Goal: Information Seeking & Learning: Learn about a topic

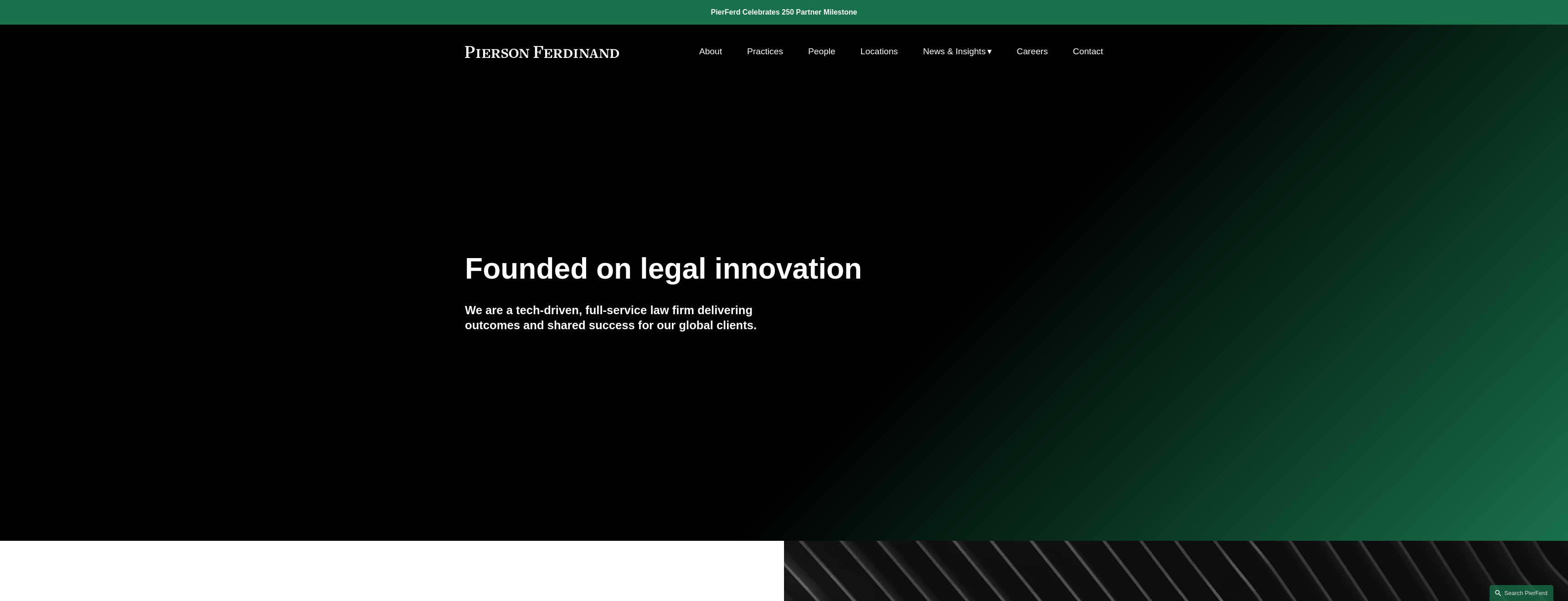
click at [774, 54] on link "Practices" at bounding box center [765, 51] width 36 height 17
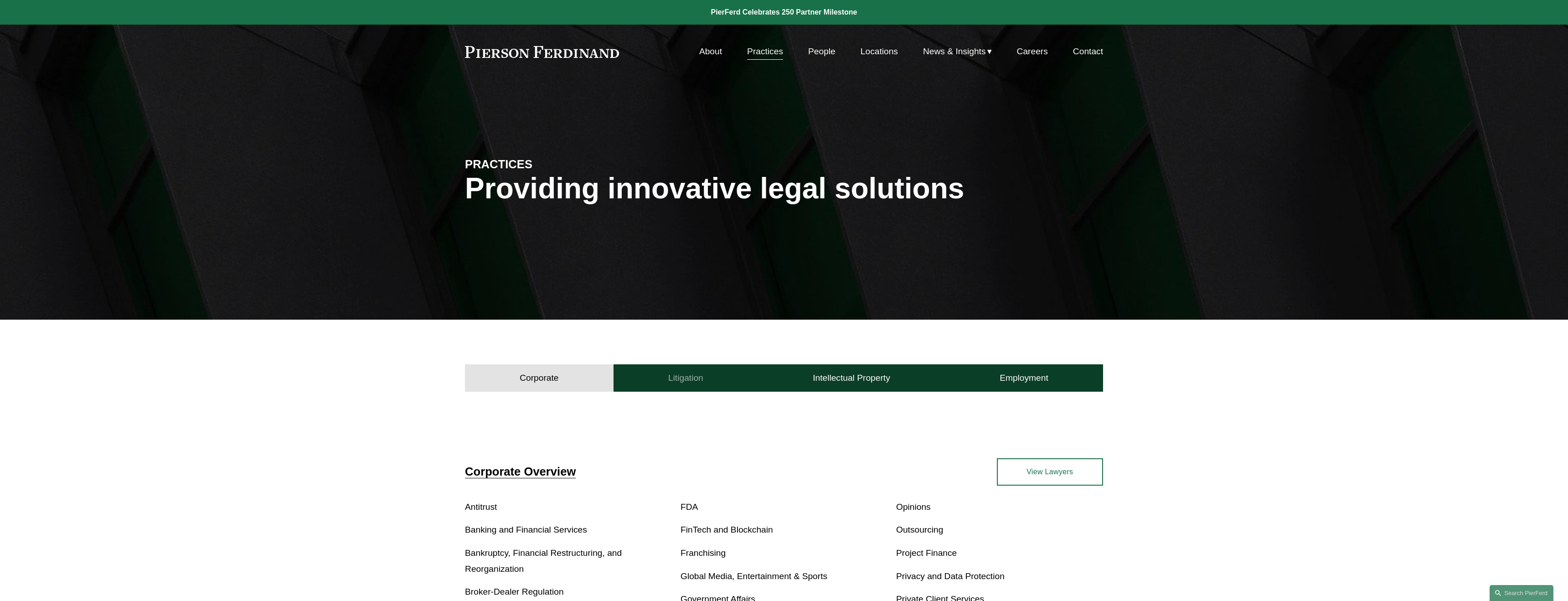
click at [705, 381] on button "Litigation" at bounding box center [685, 378] width 144 height 27
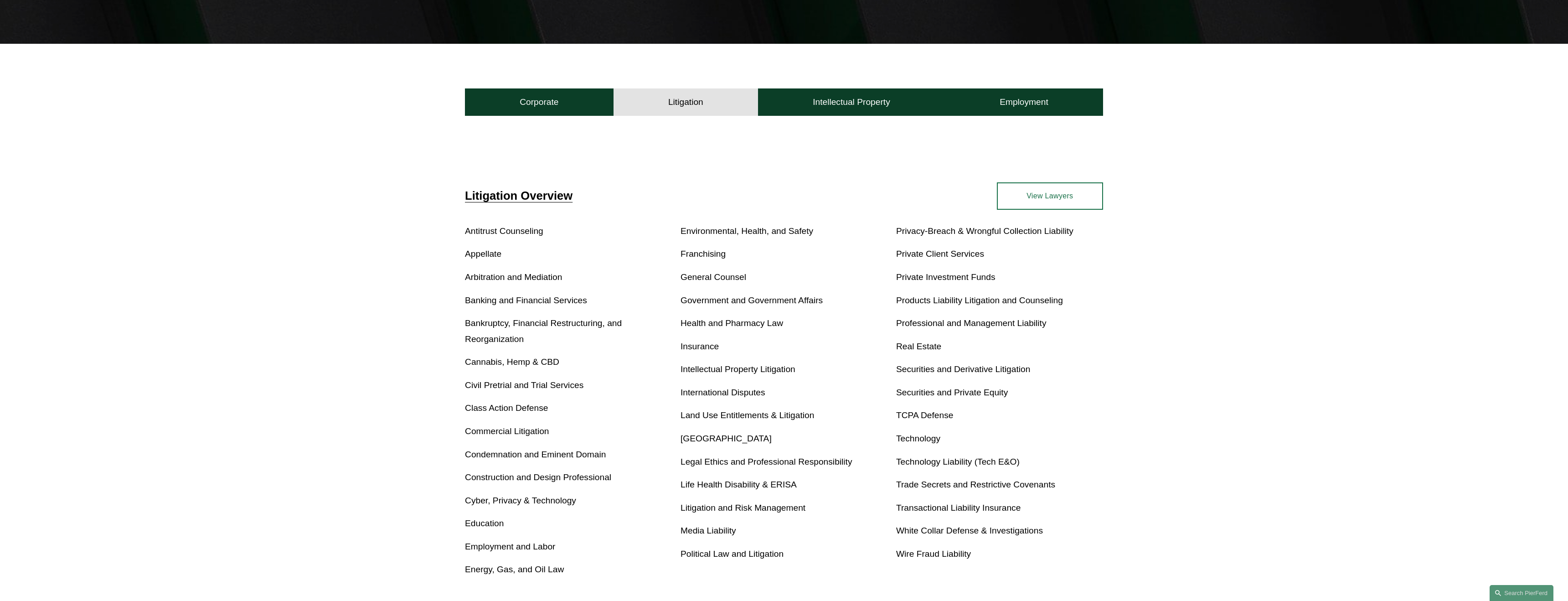
scroll to position [276, 0]
click at [730, 395] on link "International Disputes" at bounding box center [723, 392] width 85 height 10
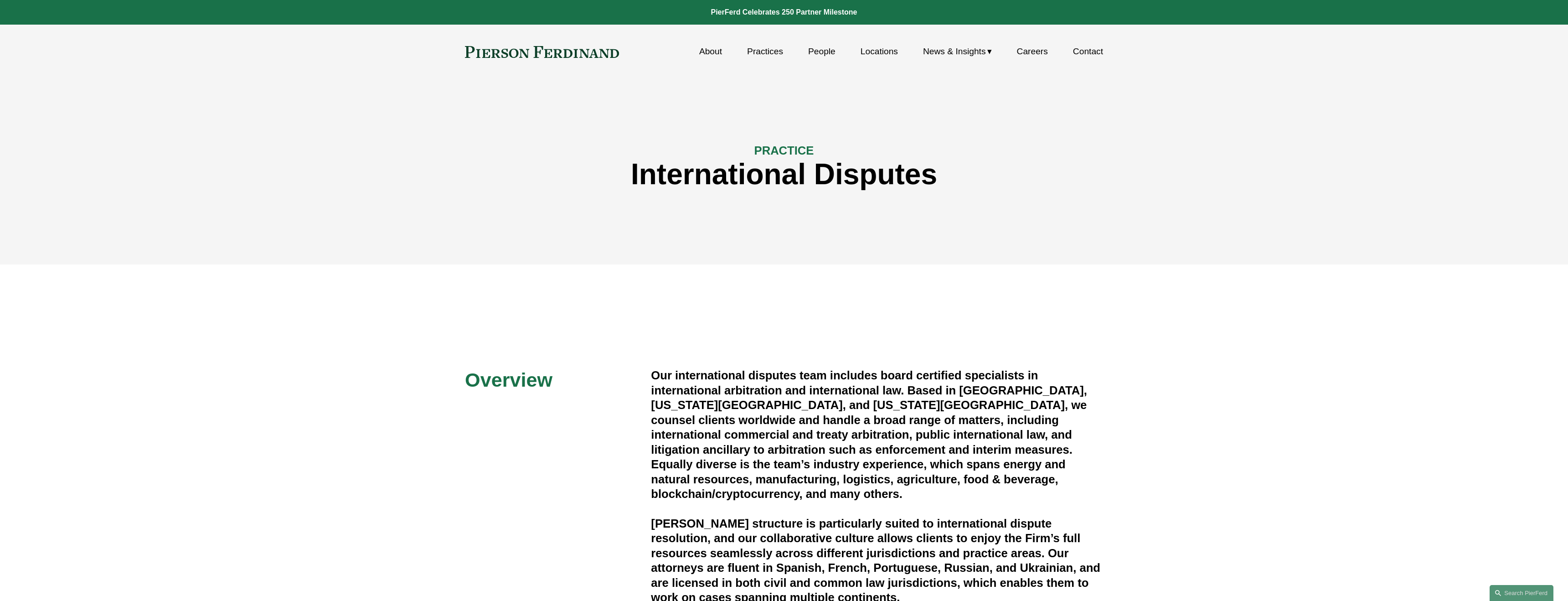
click at [808, 50] on link "People" at bounding box center [822, 51] width 27 height 17
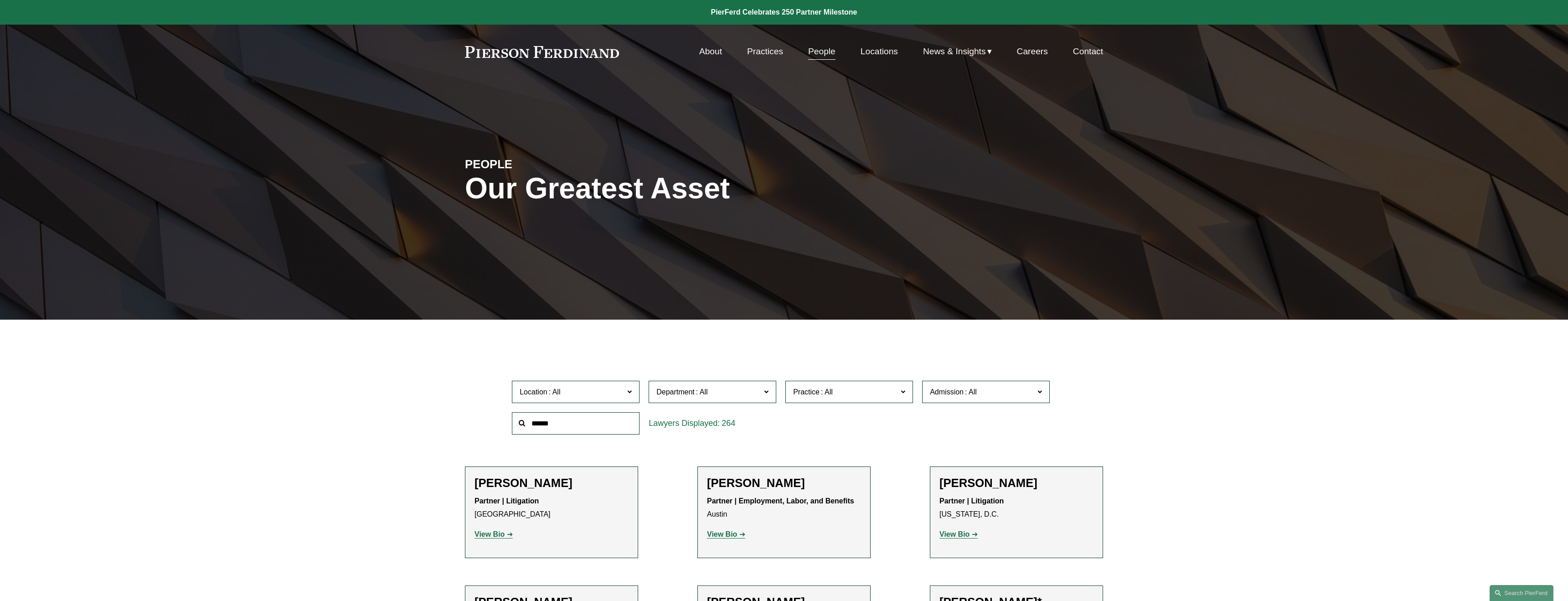
click at [569, 424] on input "text" at bounding box center [576, 423] width 128 height 23
type input "*"
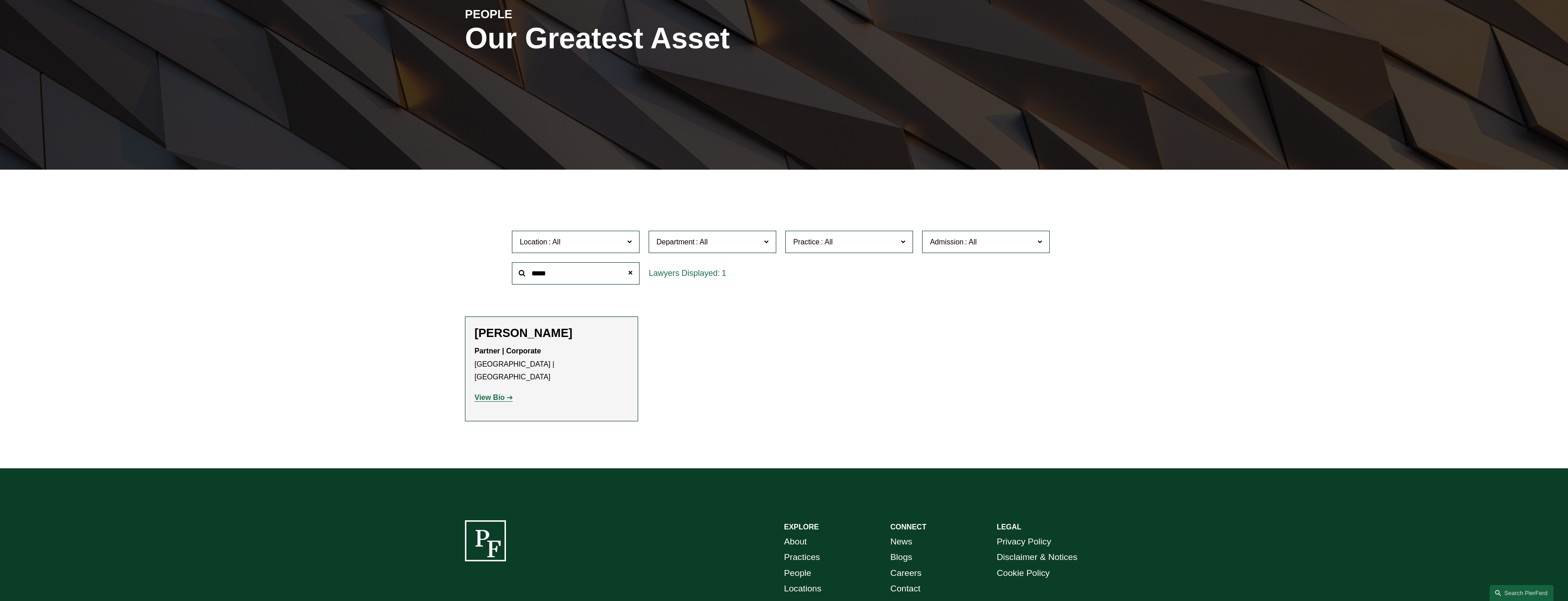
scroll to position [152, 0]
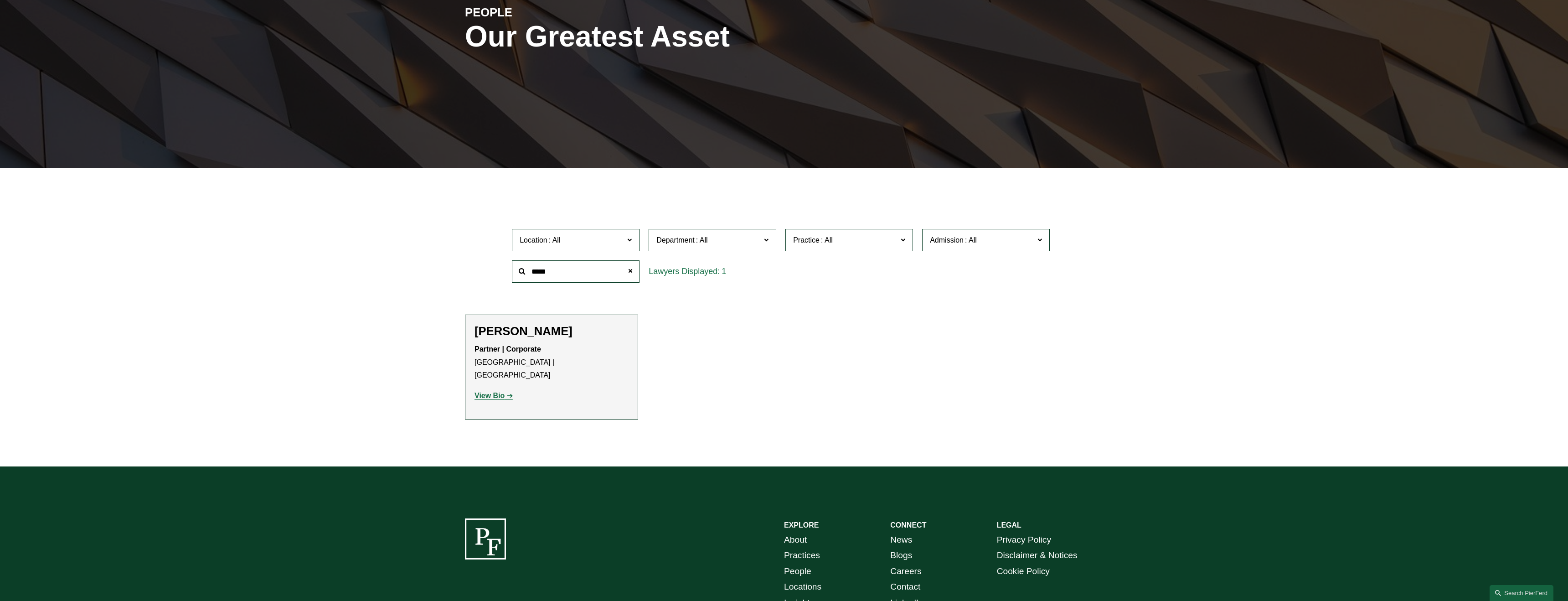
type input "*****"
click at [489, 392] on strong "View Bio" at bounding box center [489, 395] width 30 height 8
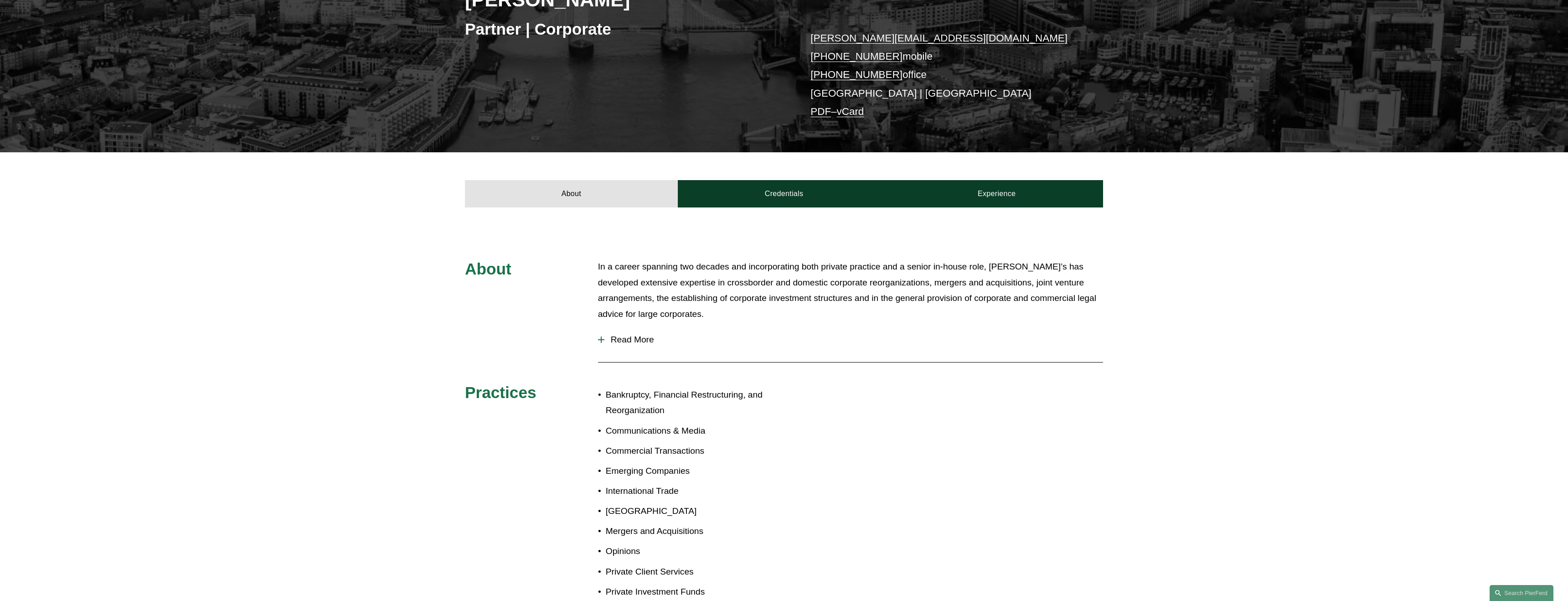
scroll to position [194, 0]
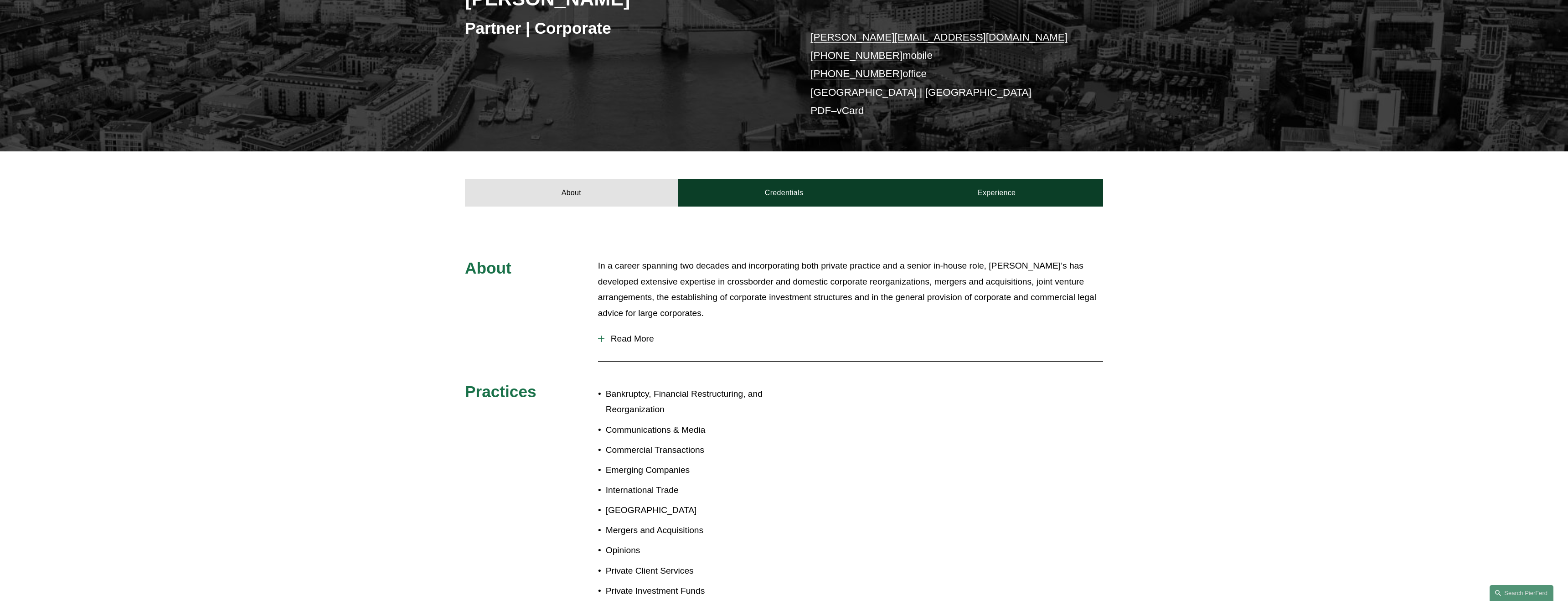
click at [646, 336] on span "Read More" at bounding box center [853, 339] width 499 height 10
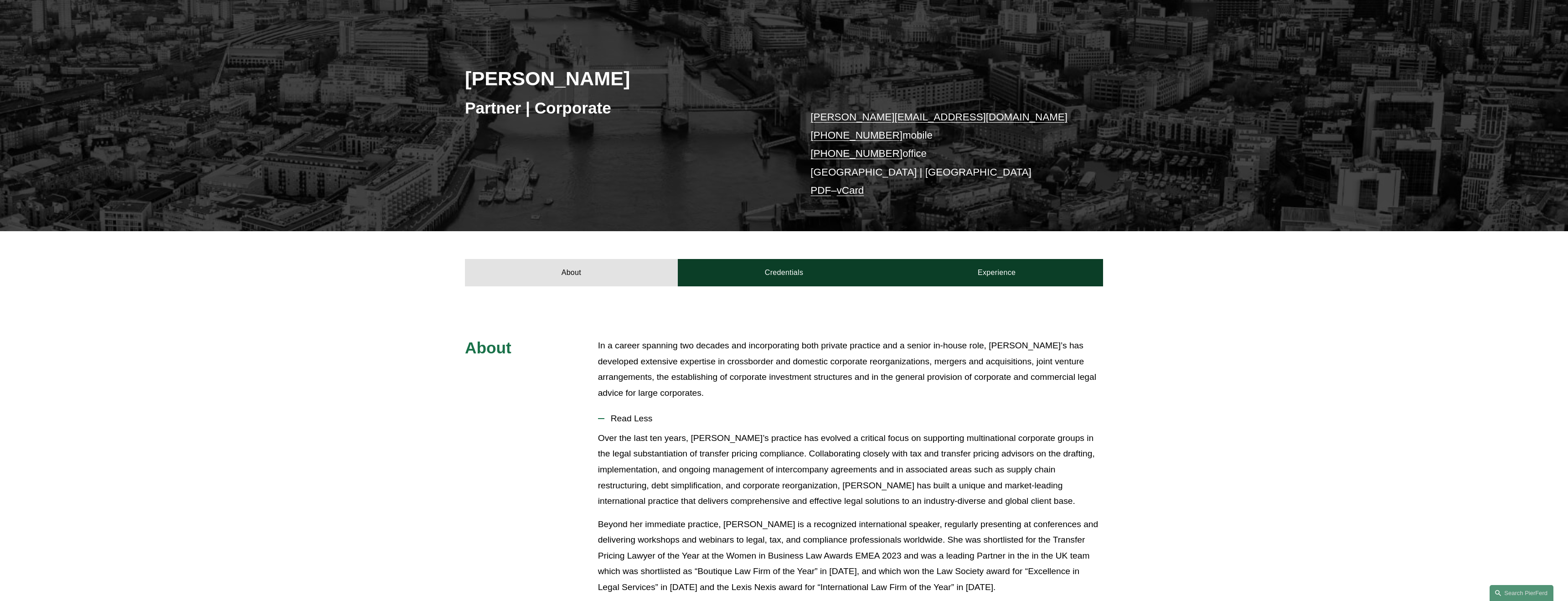
scroll to position [0, 0]
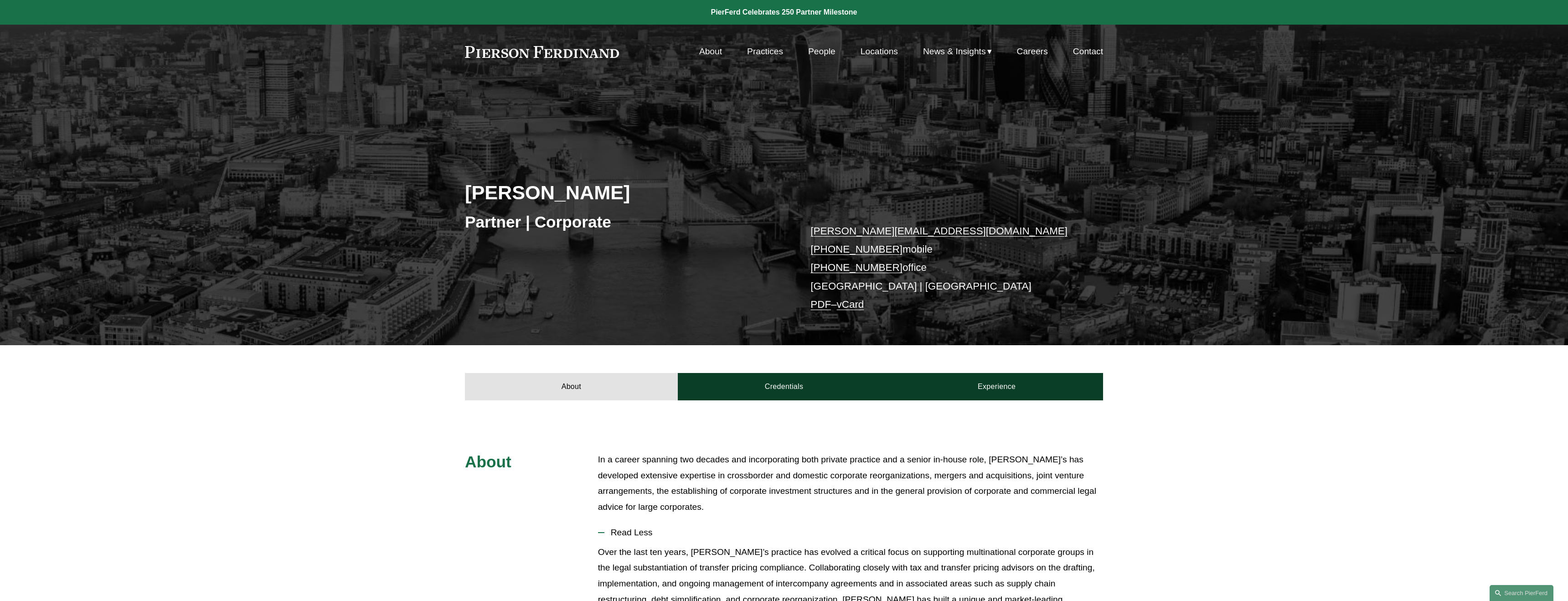
click at [817, 52] on link "People" at bounding box center [822, 51] width 27 height 17
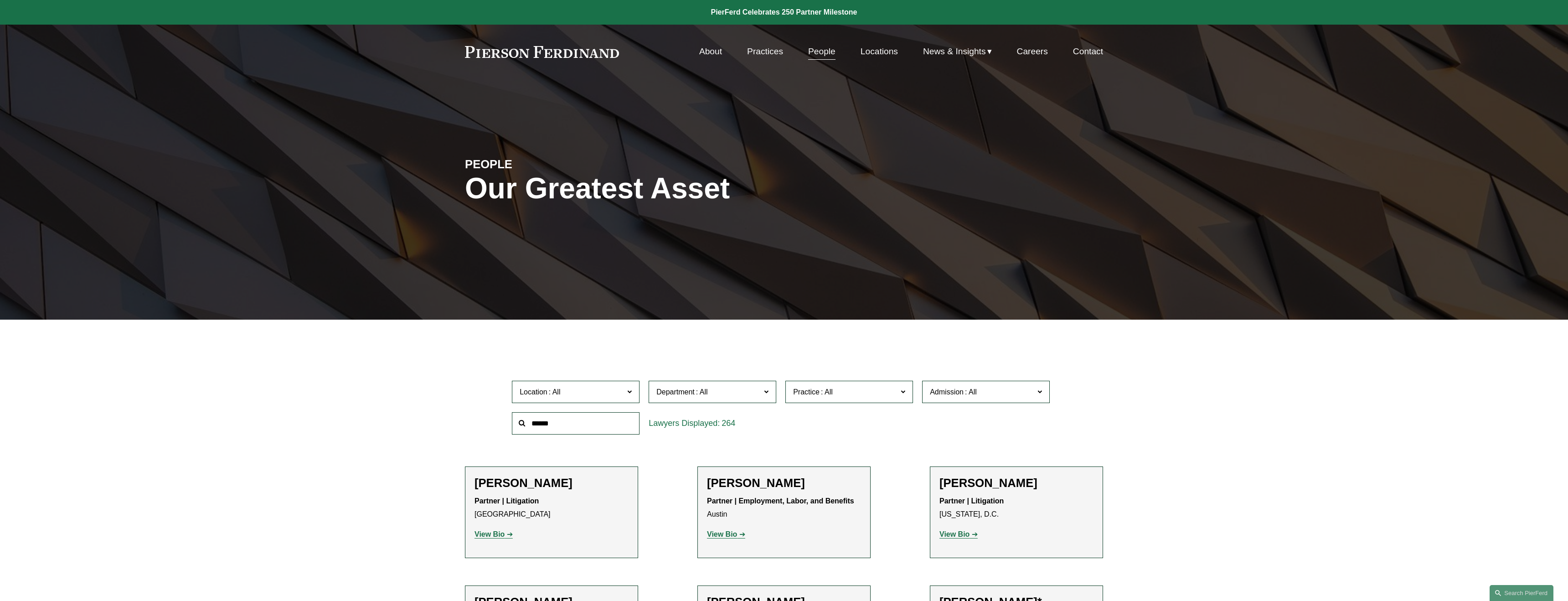
click at [765, 52] on link "Practices" at bounding box center [765, 51] width 36 height 17
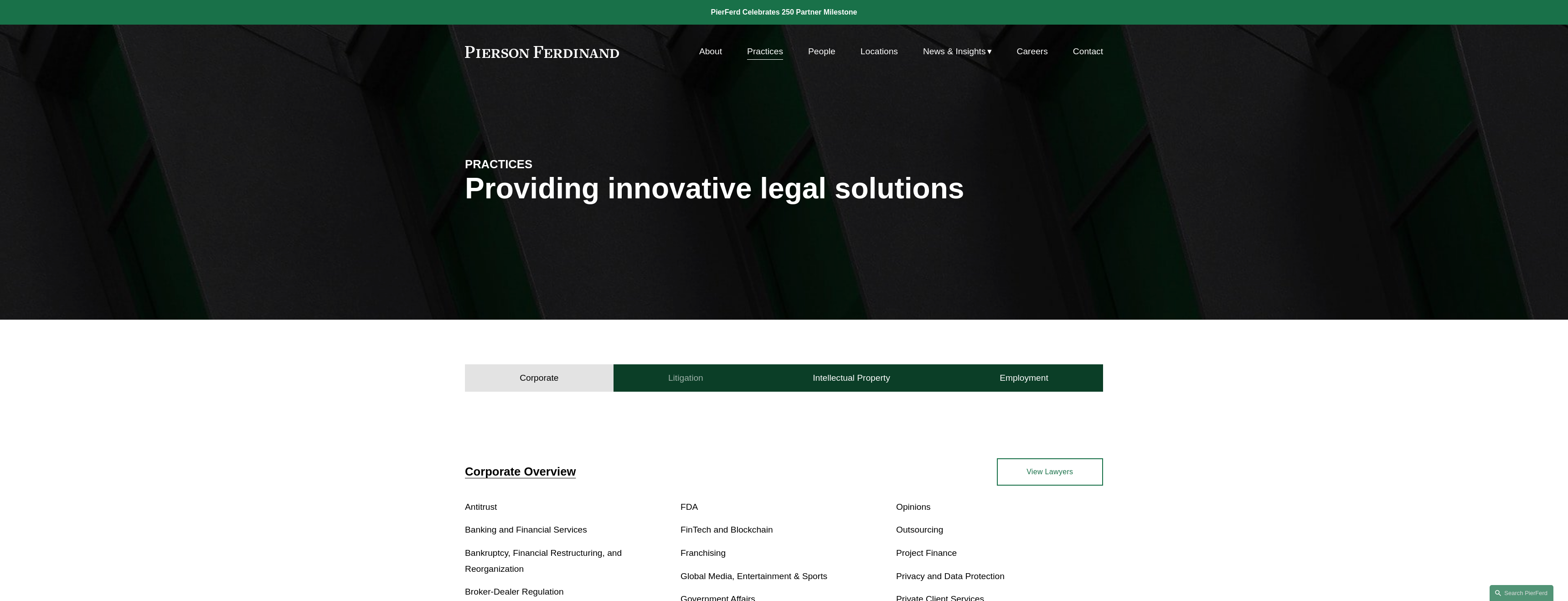
click at [693, 376] on h4 "Litigation" at bounding box center [686, 378] width 35 height 11
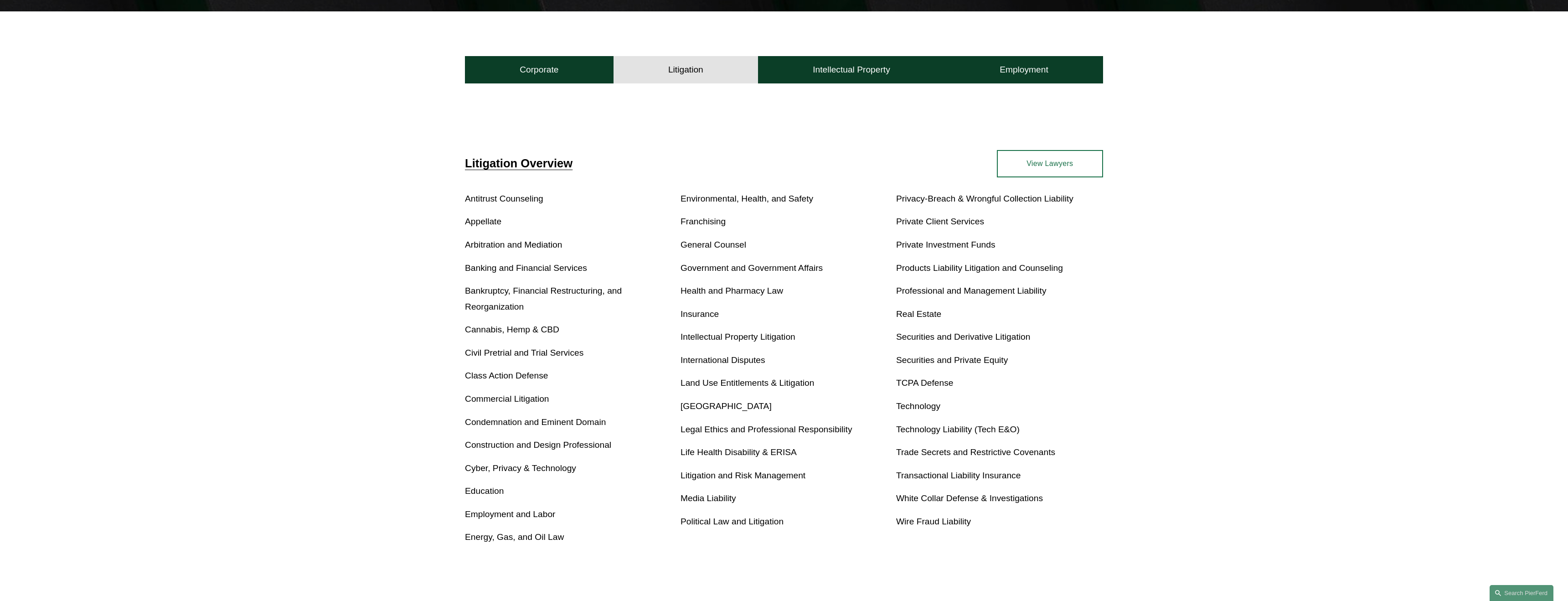
scroll to position [324, 0]
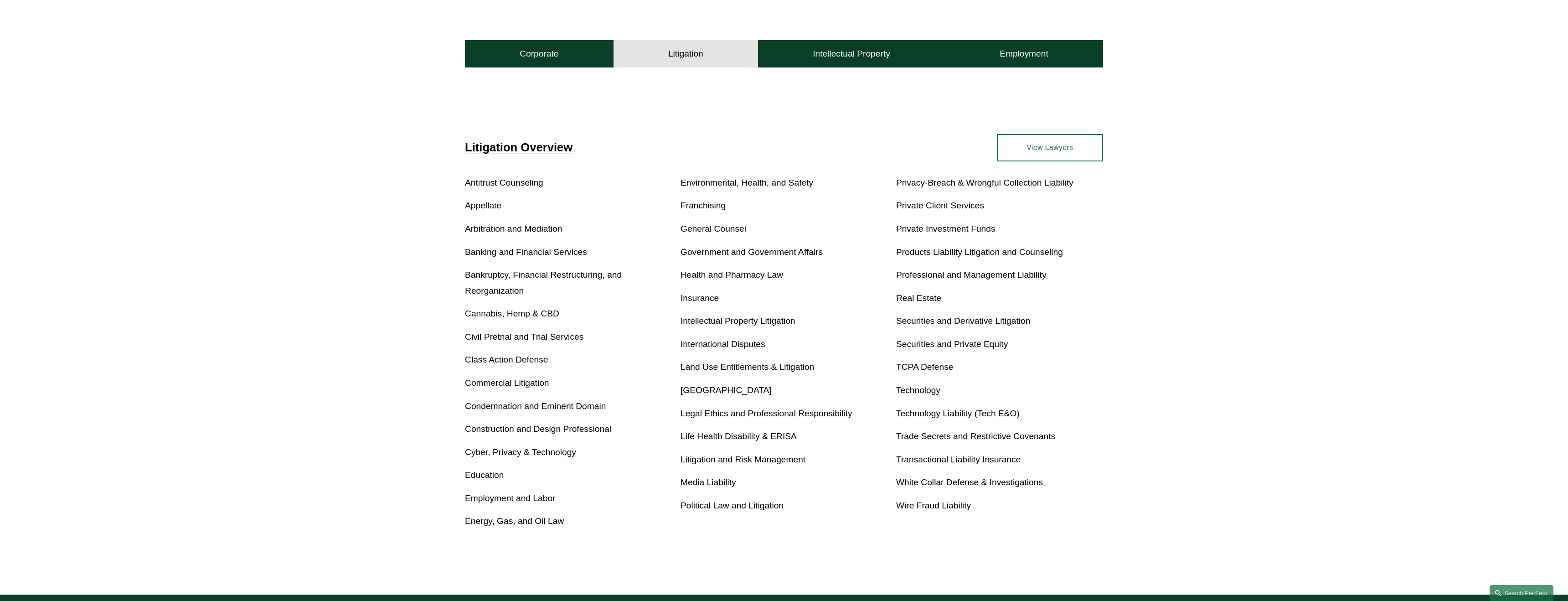
click at [730, 341] on link "International Disputes" at bounding box center [723, 344] width 85 height 10
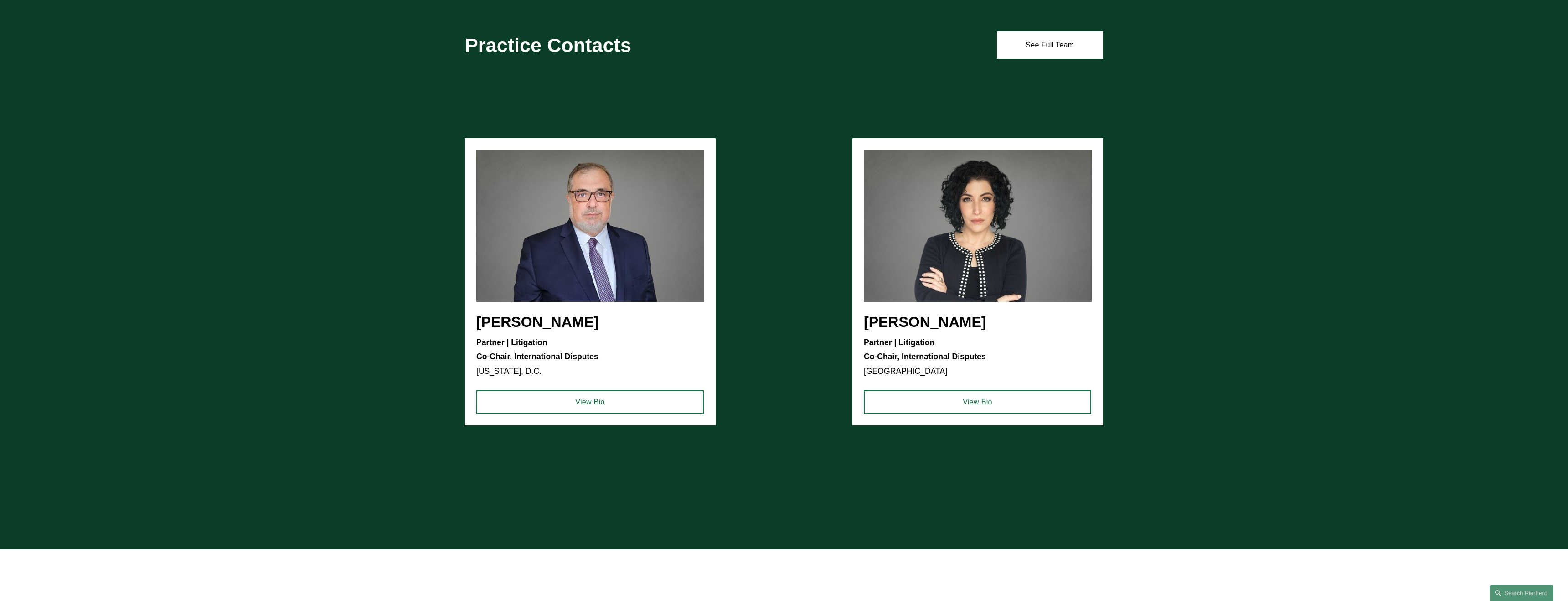
scroll to position [1295, 0]
click at [1055, 40] on link "See Full Team" at bounding box center [1050, 44] width 106 height 27
click at [589, 401] on link "View Bio" at bounding box center [590, 401] width 228 height 24
click at [1051, 41] on link "See Full Team" at bounding box center [1050, 44] width 106 height 27
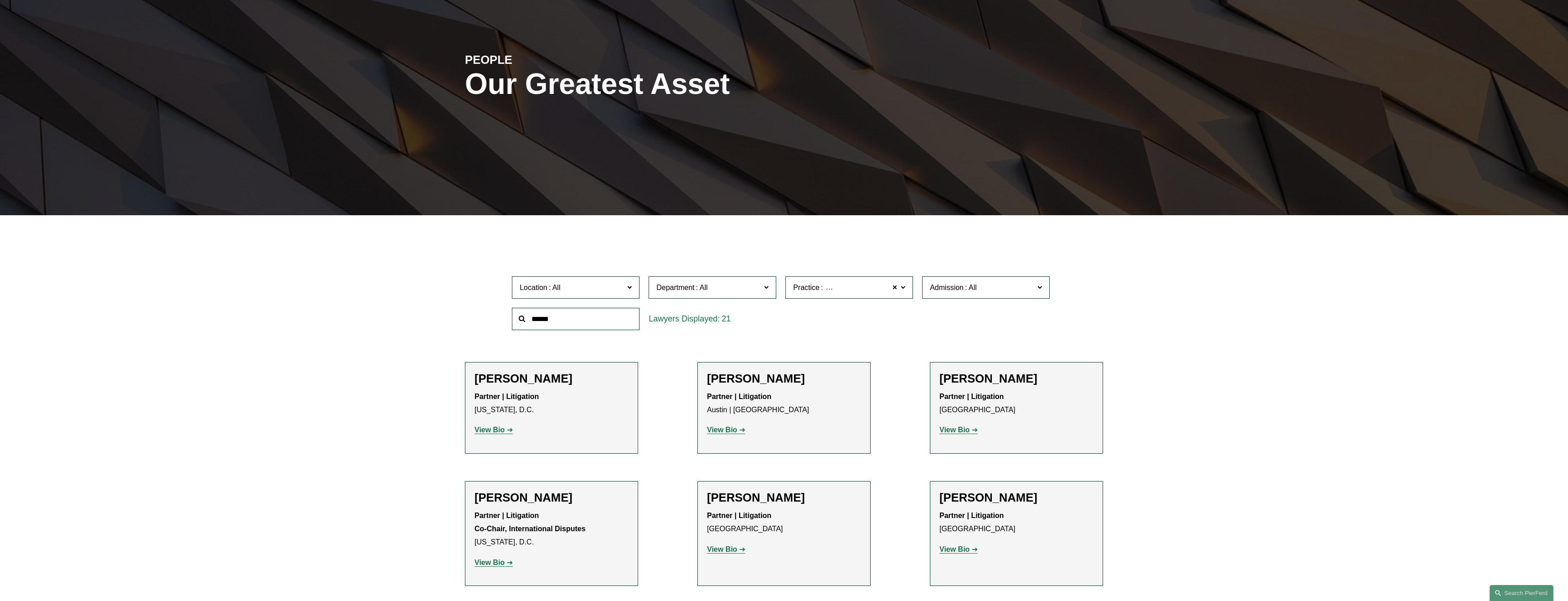
scroll to position [112, 0]
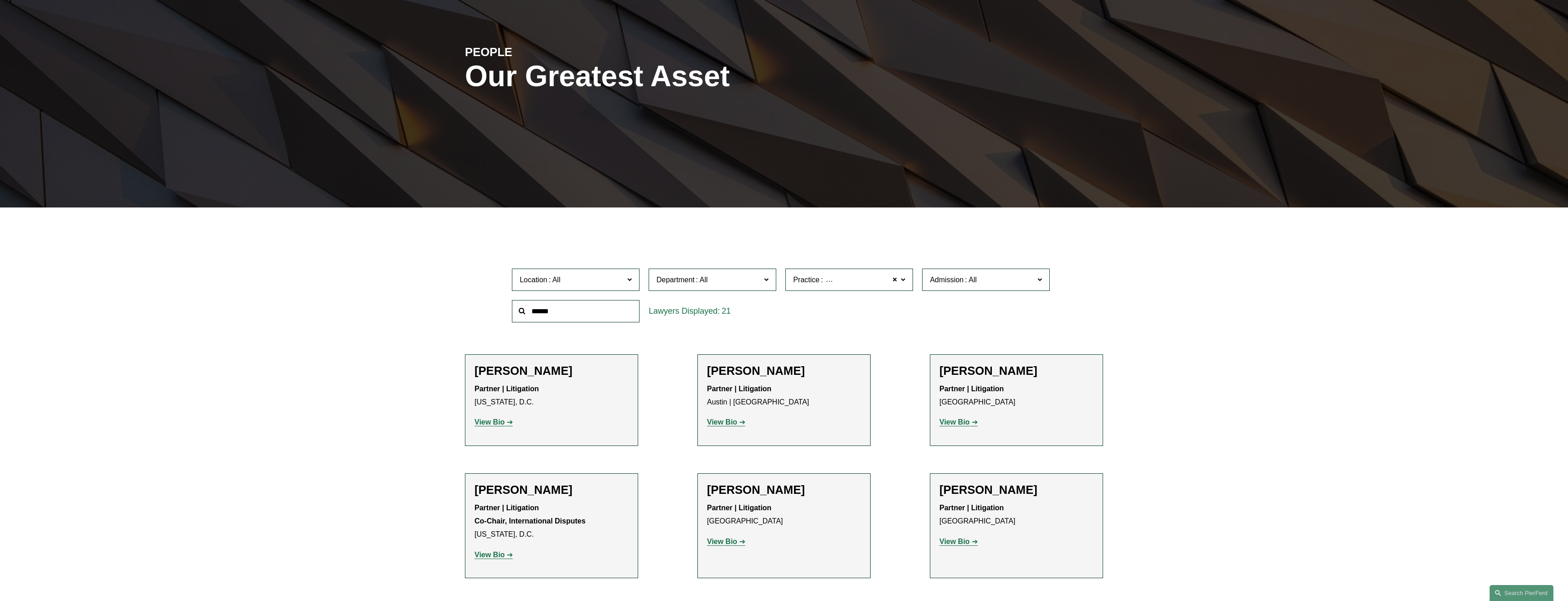
click at [606, 276] on span "Location" at bounding box center [572, 279] width 104 height 12
click at [0, 0] on link "[GEOGRAPHIC_DATA]" at bounding box center [0, 0] width 0 height 0
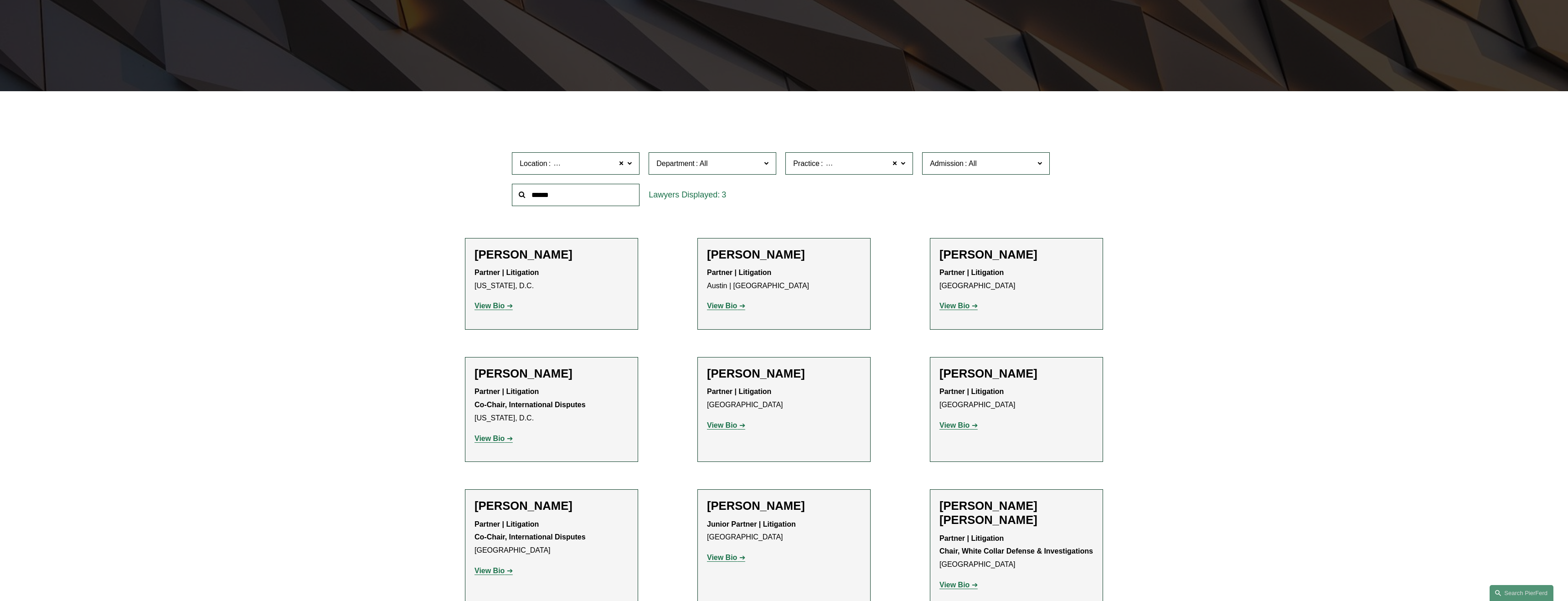
scroll to position [235, 0]
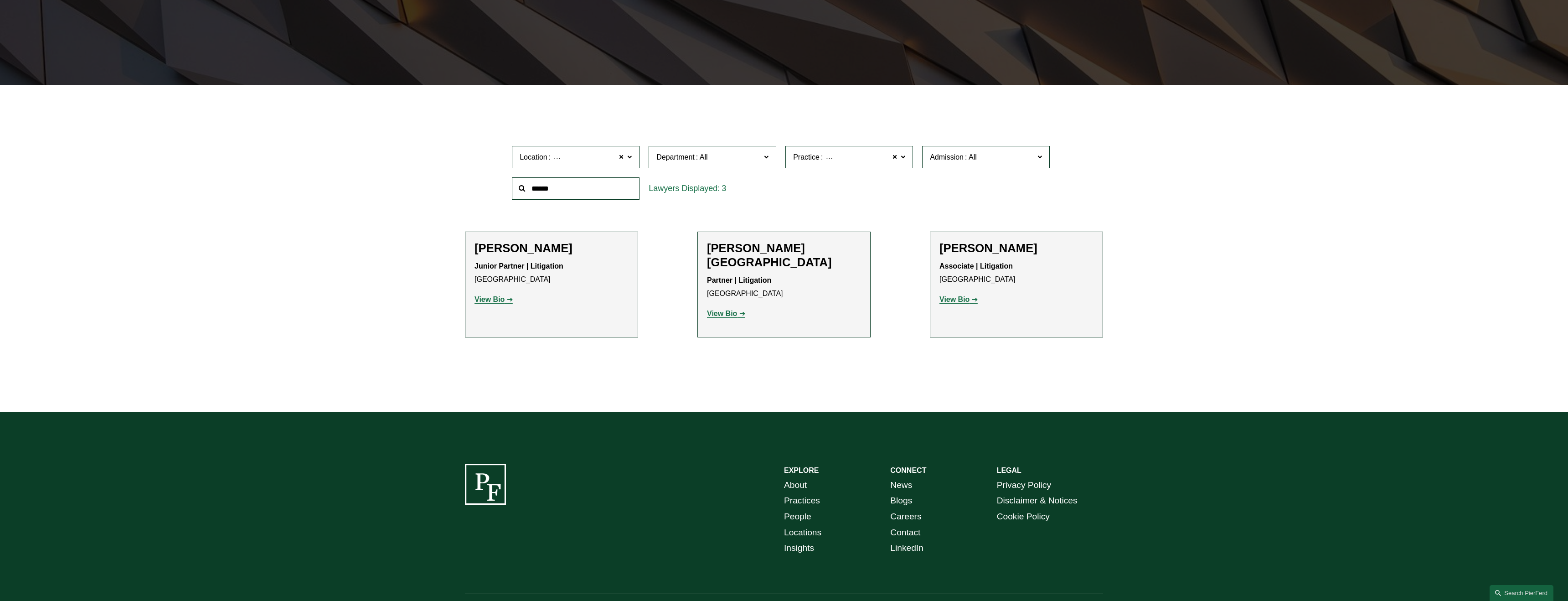
click at [490, 300] on strong "View Bio" at bounding box center [489, 299] width 30 height 8
click at [722, 309] on strong "View Bio" at bounding box center [721, 313] width 30 height 8
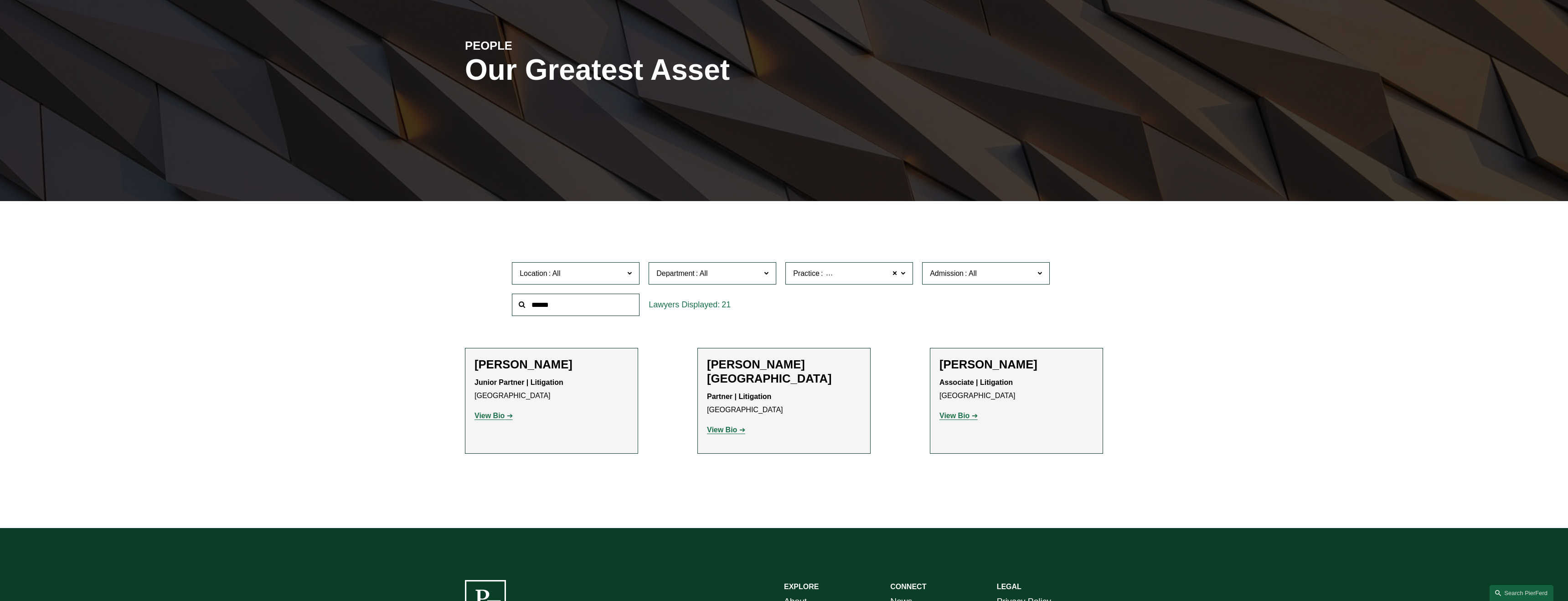
scroll to position [112, 0]
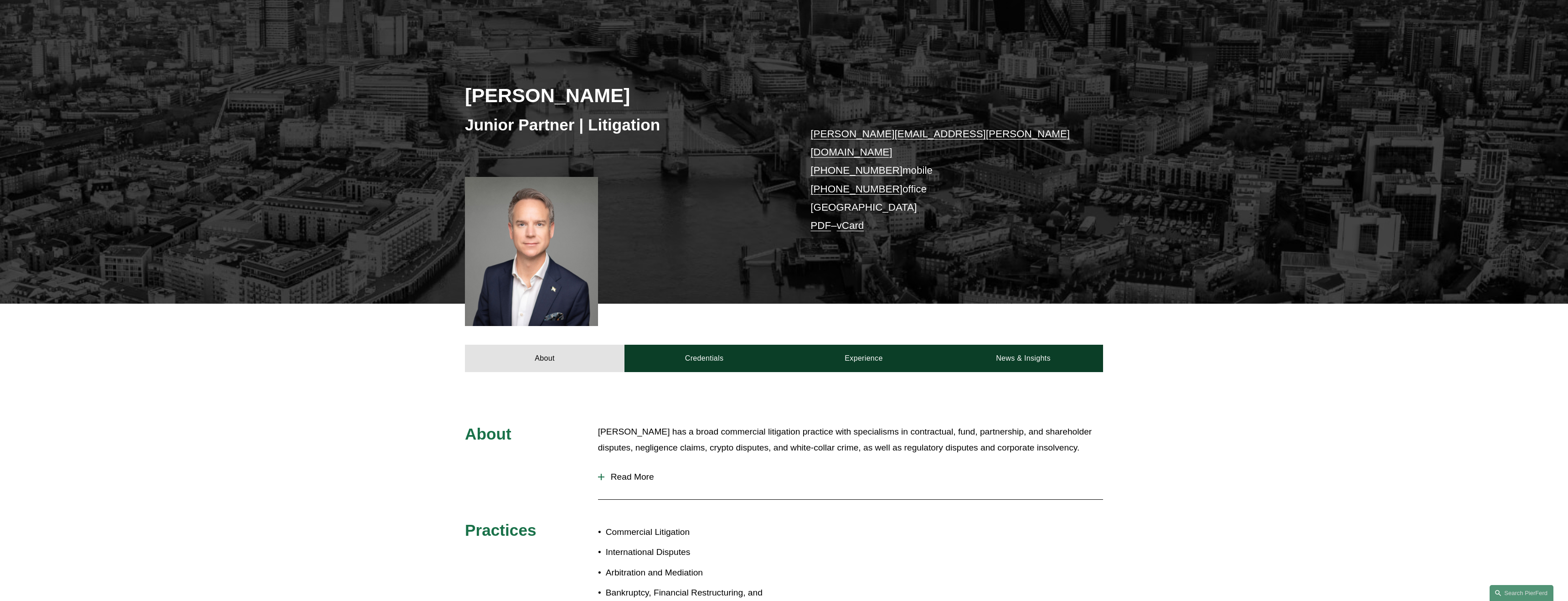
scroll to position [99, 0]
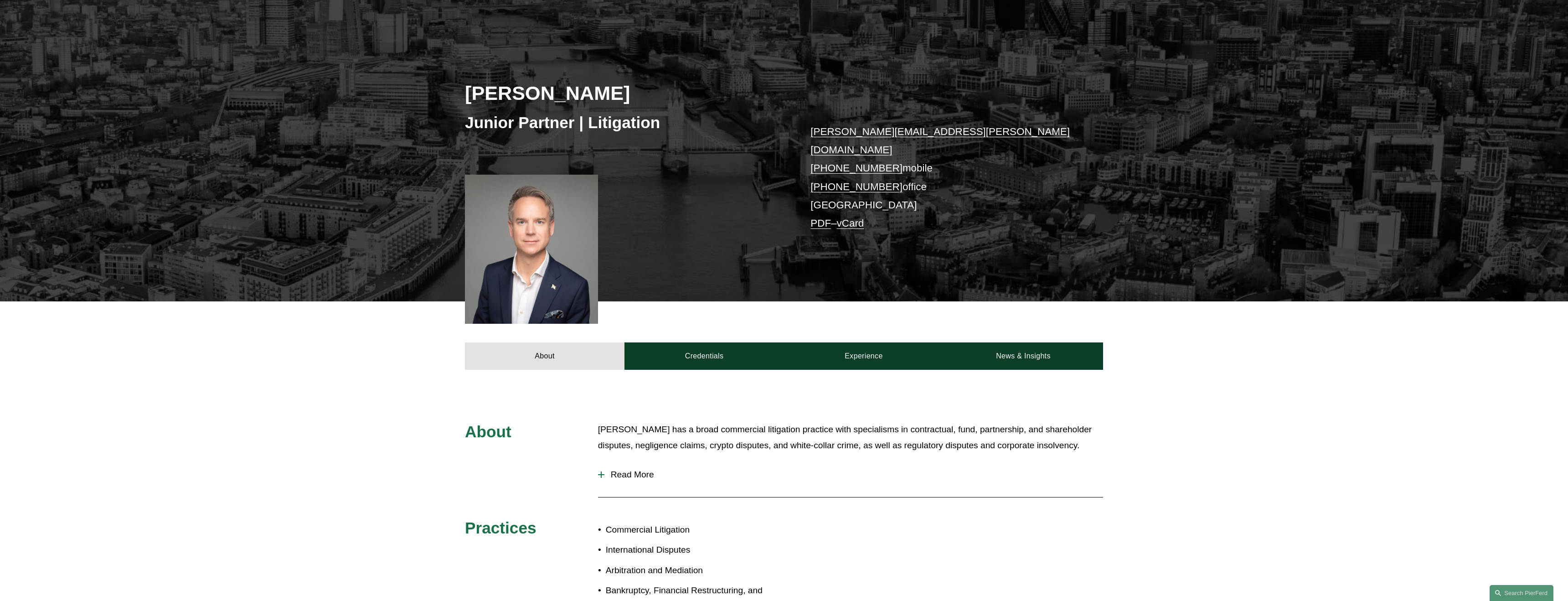
click at [641, 469] on span "Read More" at bounding box center [853, 474] width 499 height 10
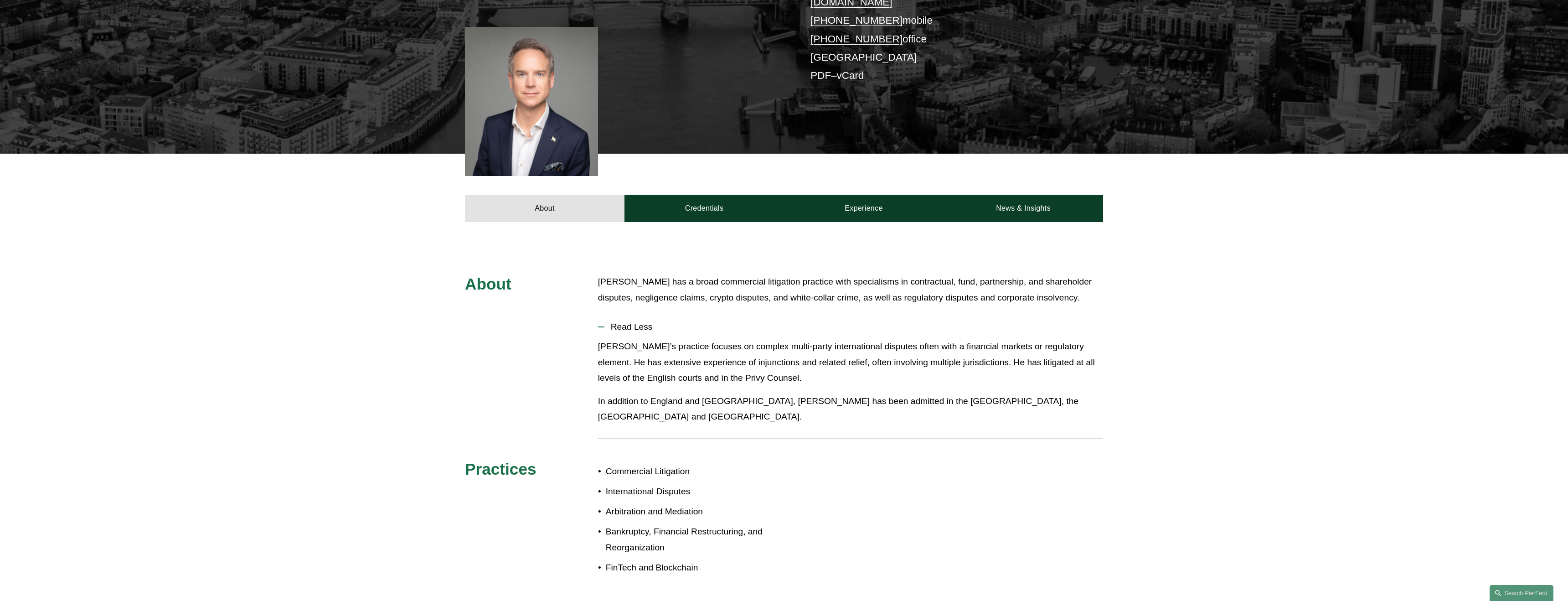
scroll to position [262, 0]
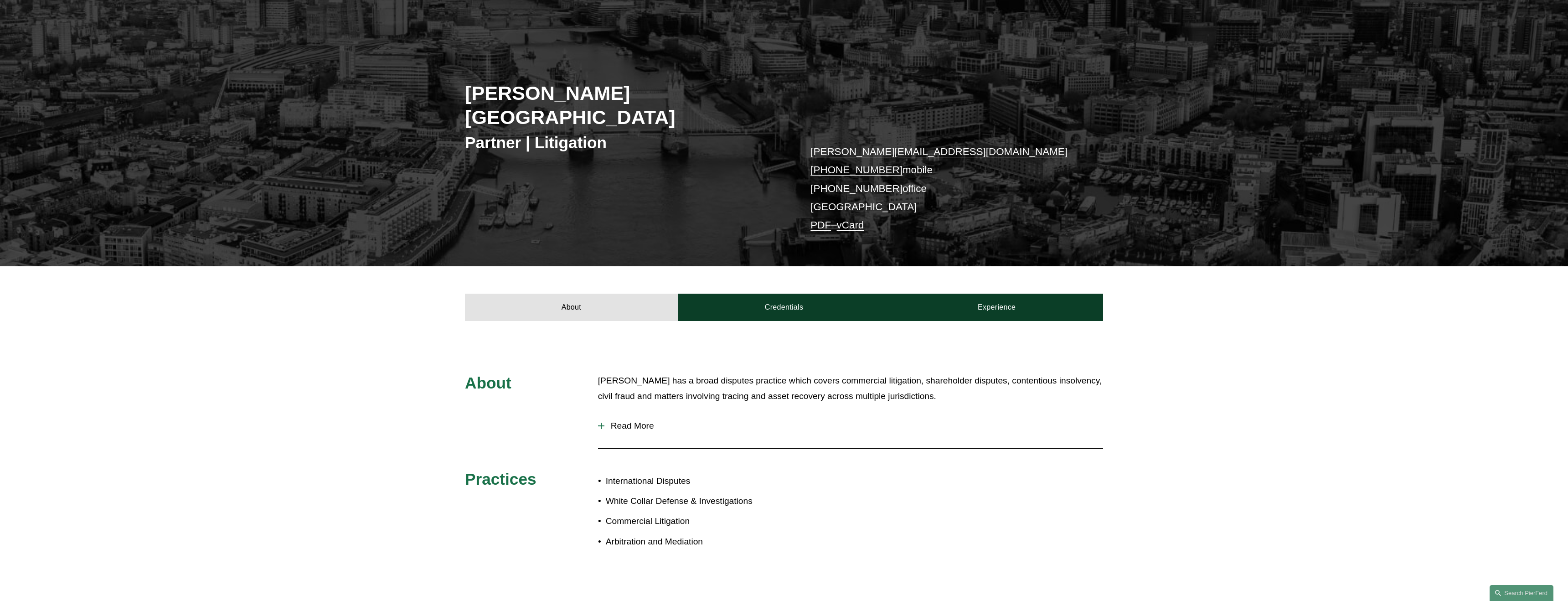
scroll to position [103, 0]
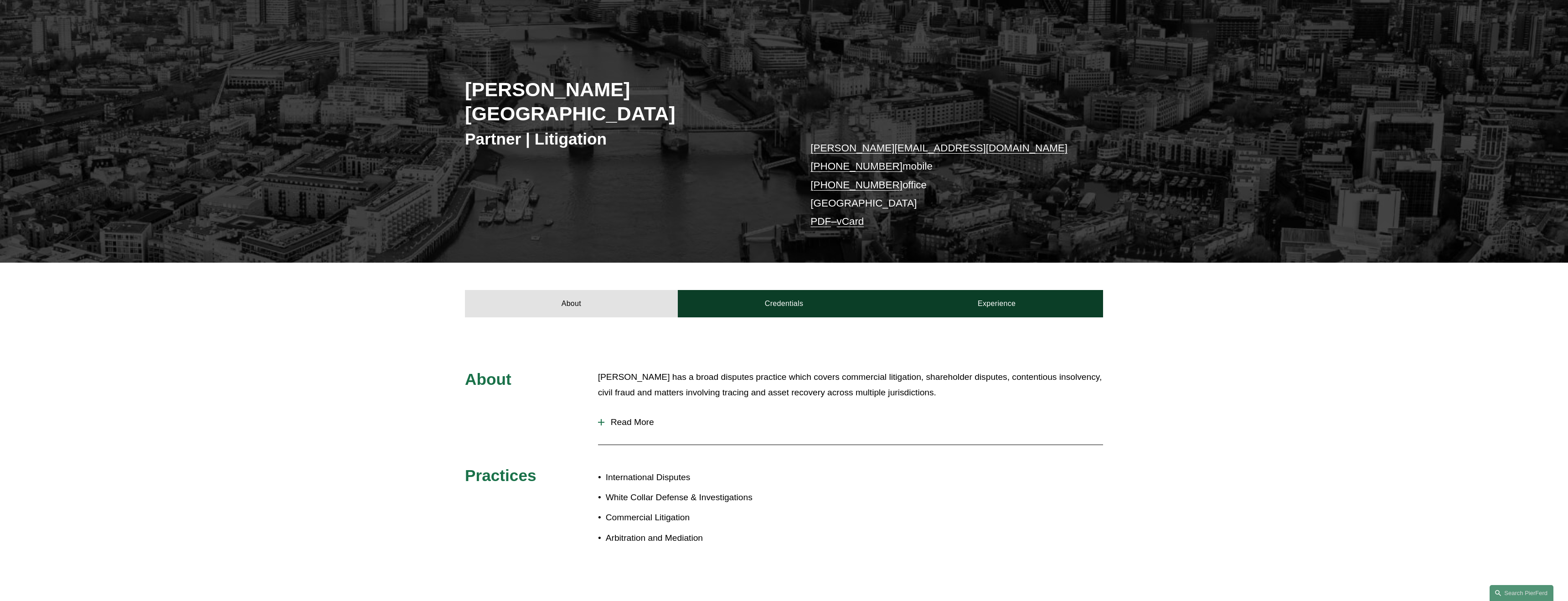
click at [626, 417] on span "Read More" at bounding box center [853, 422] width 499 height 10
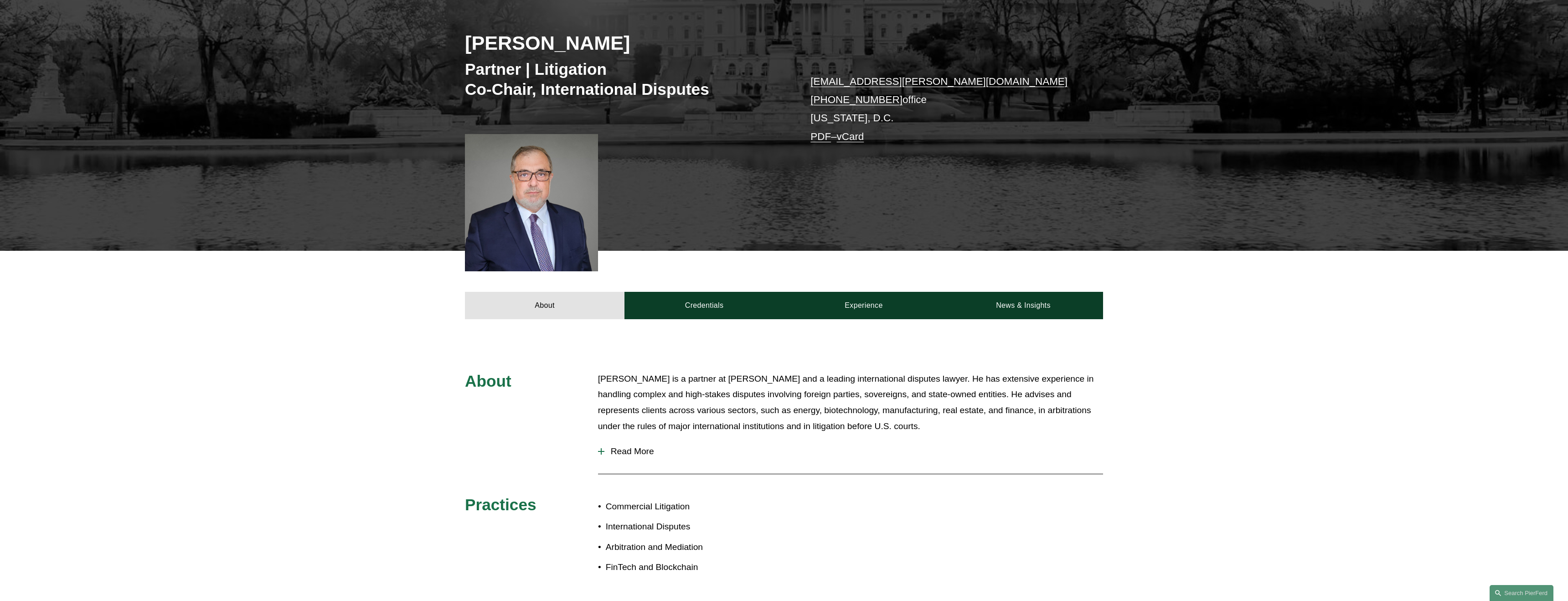
scroll to position [152, 0]
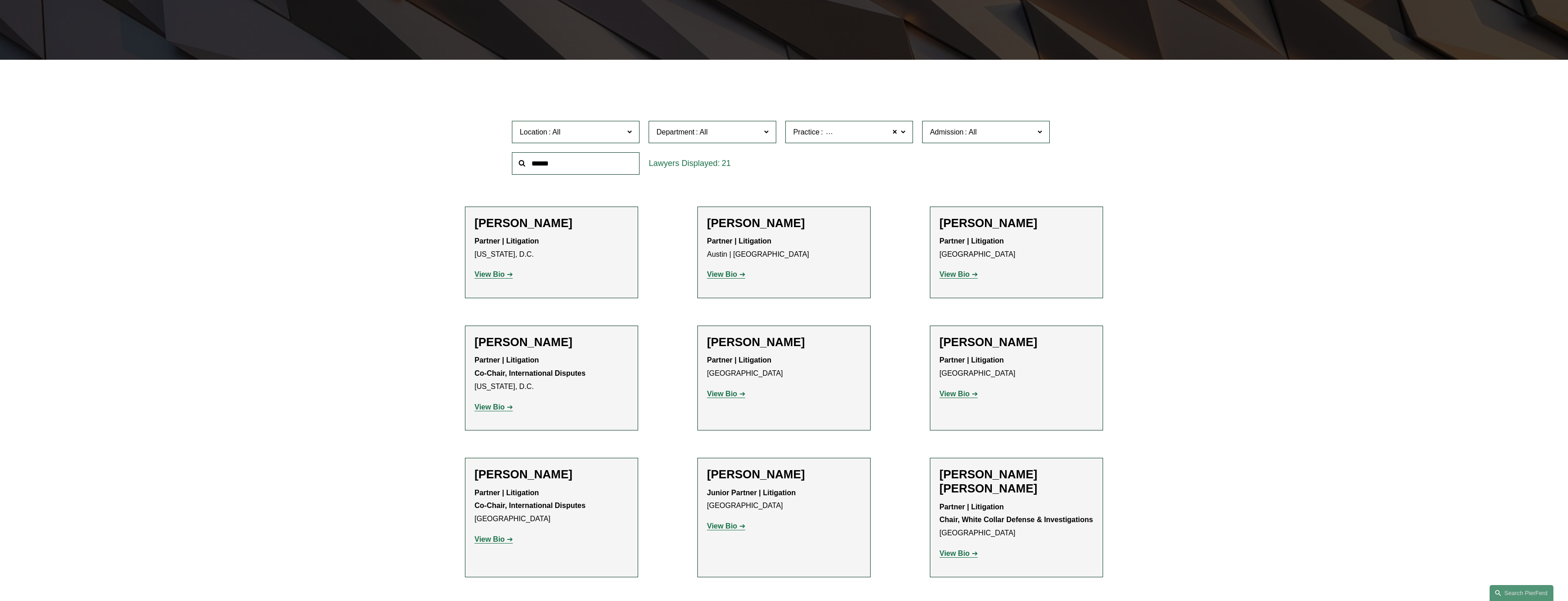
scroll to position [257, 0]
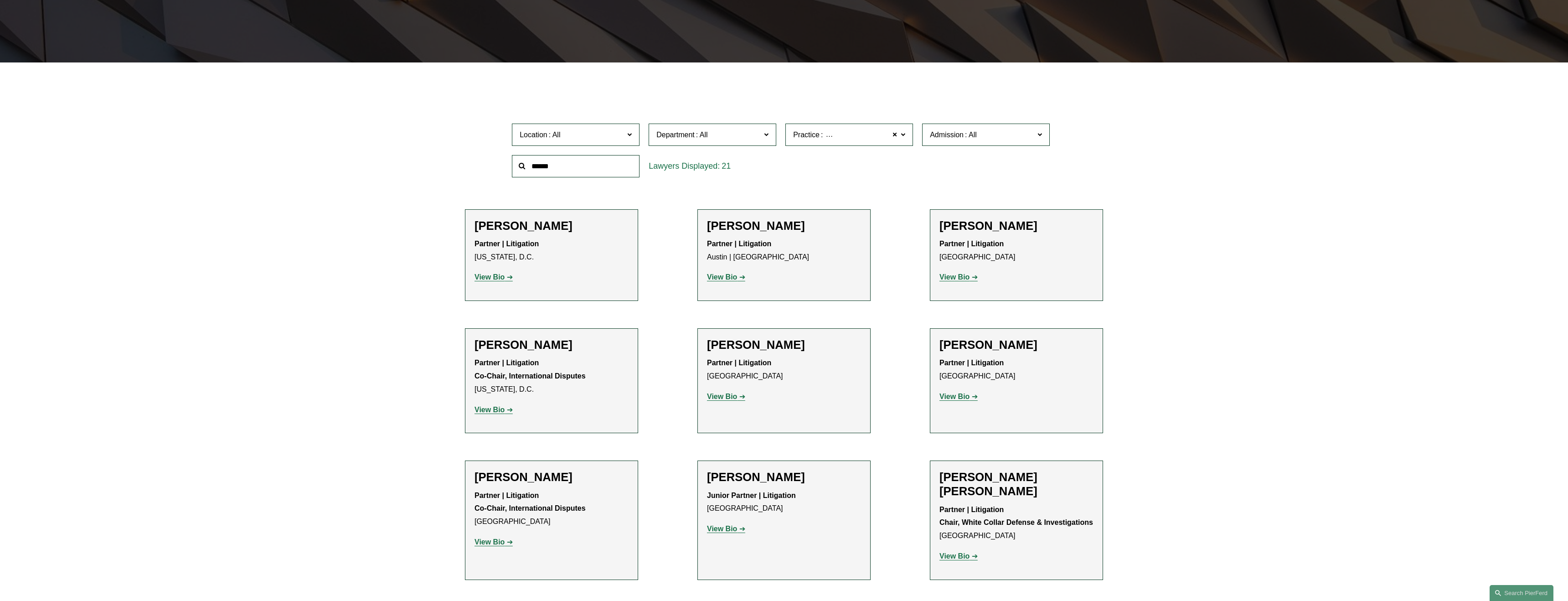
click at [632, 133] on label "Location" at bounding box center [576, 135] width 128 height 23
click at [0, 0] on link "[GEOGRAPHIC_DATA]" at bounding box center [0, 0] width 0 height 0
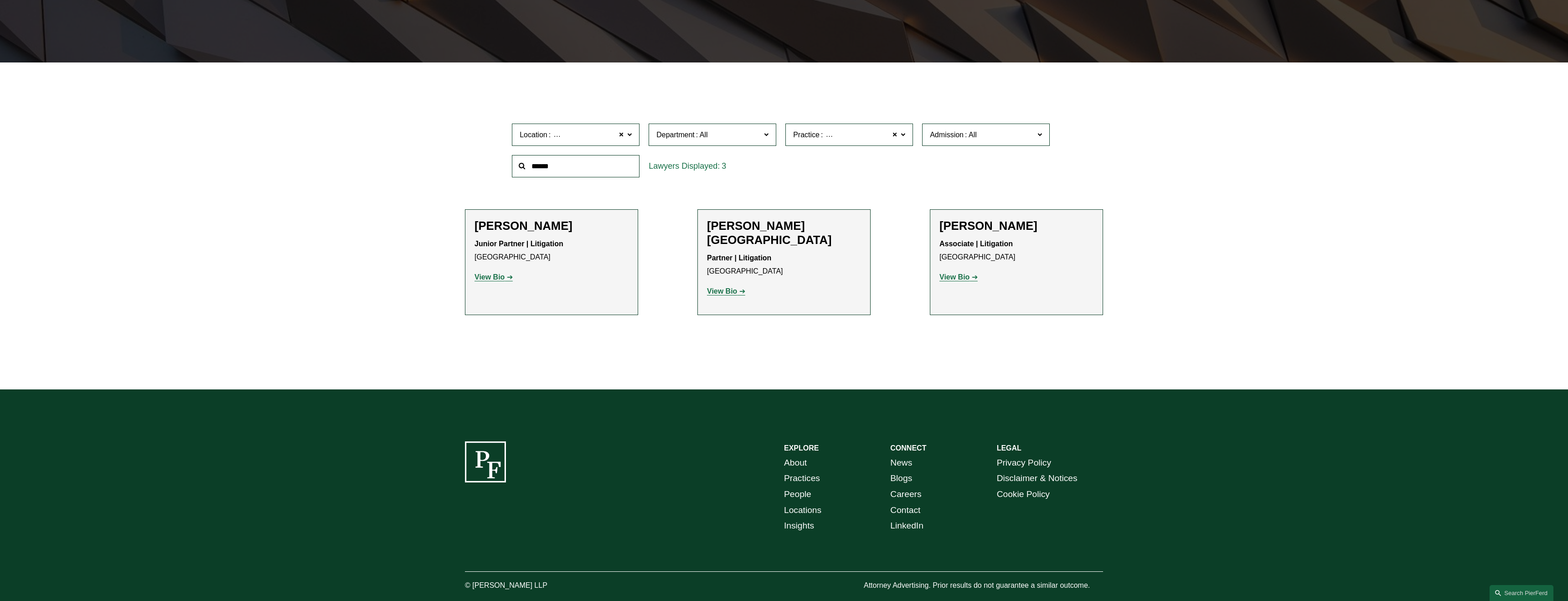
click at [725, 285] on p "View Bio" at bounding box center [783, 292] width 154 height 13
click at [729, 287] on strong "View Bio" at bounding box center [721, 291] width 30 height 8
click at [485, 277] on strong "View Bio" at bounding box center [489, 277] width 30 height 8
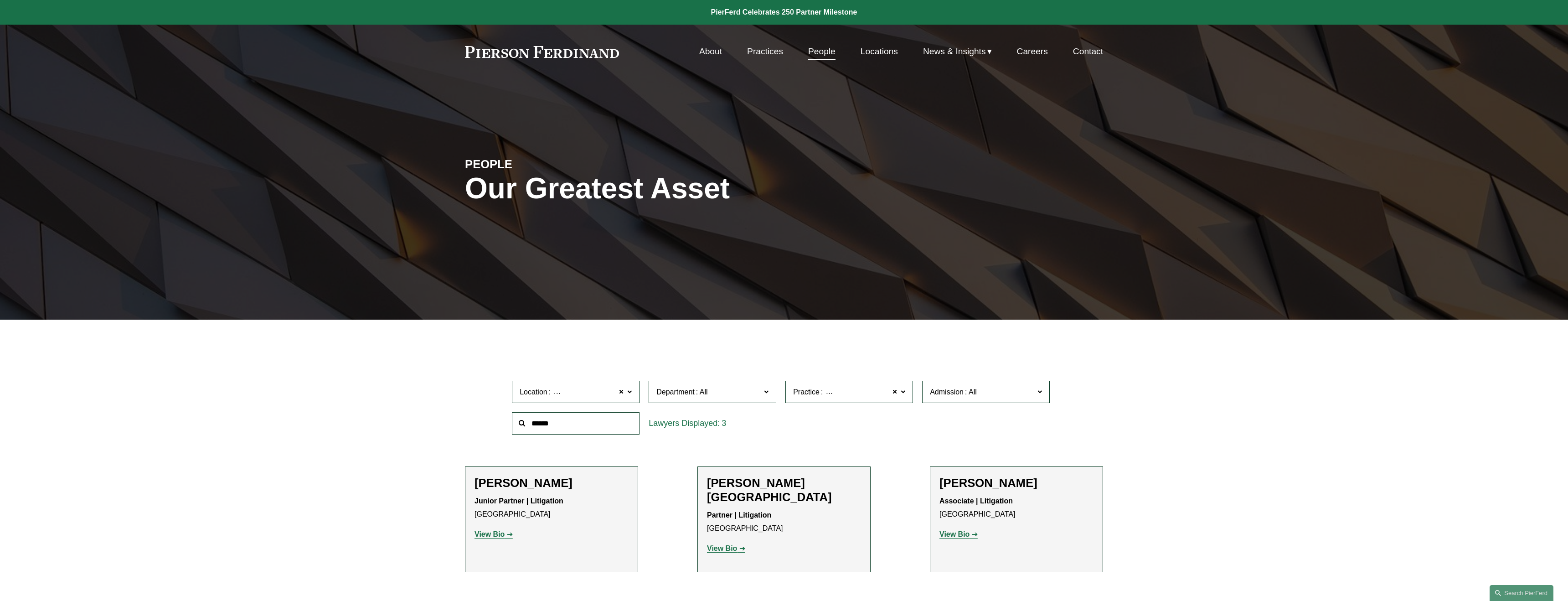
click at [816, 52] on link "People" at bounding box center [822, 51] width 27 height 17
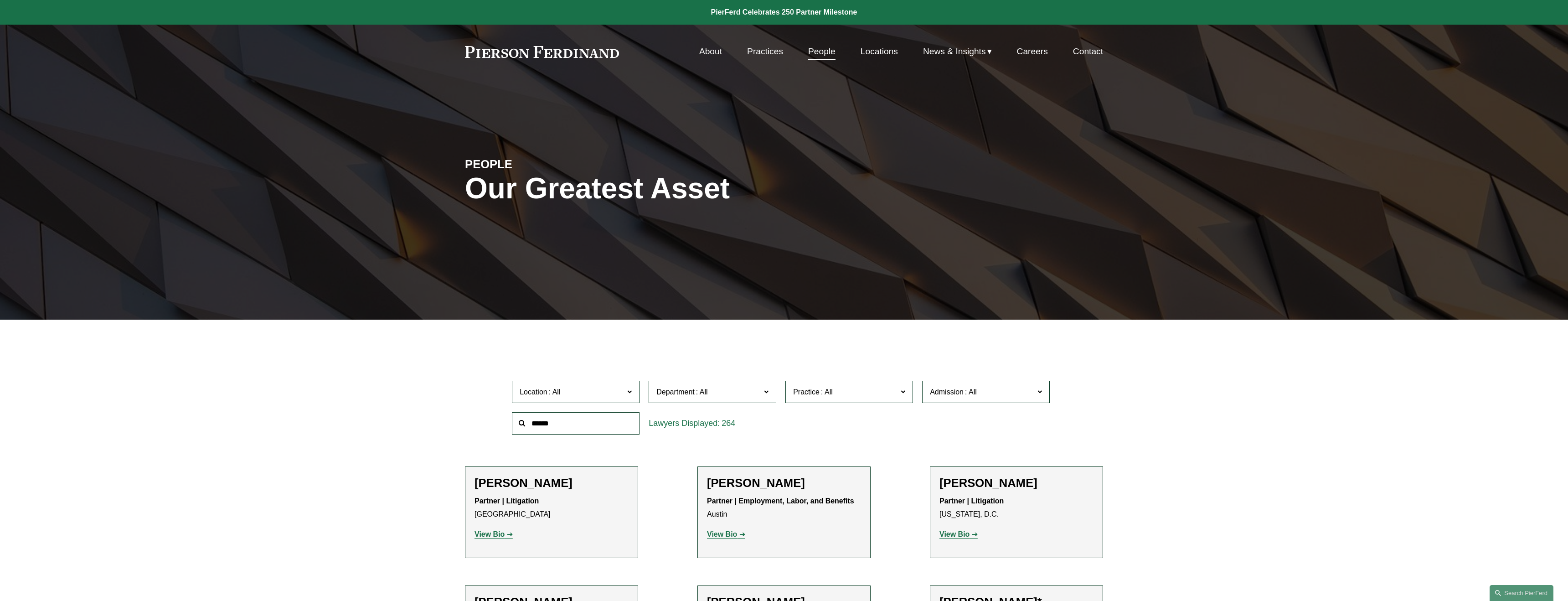
click at [765, 54] on link "Practices" at bounding box center [765, 51] width 36 height 17
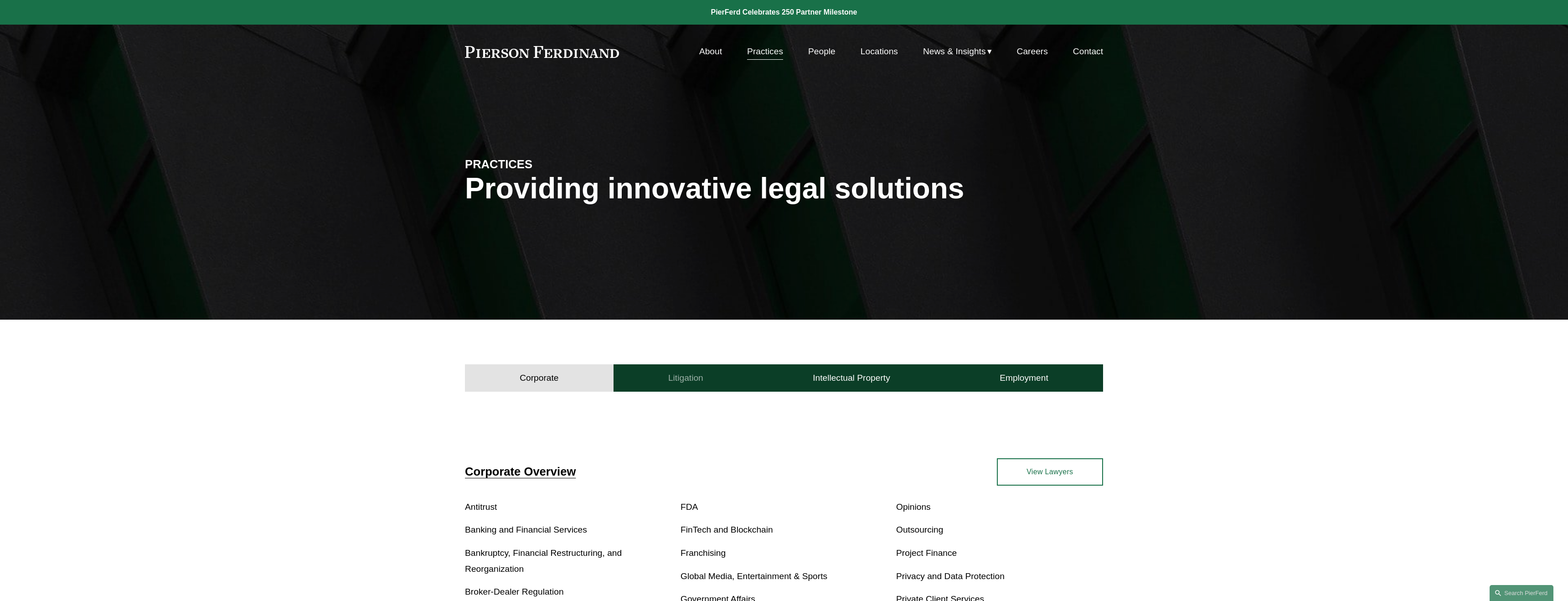
click at [657, 374] on button "Litigation" at bounding box center [685, 378] width 144 height 27
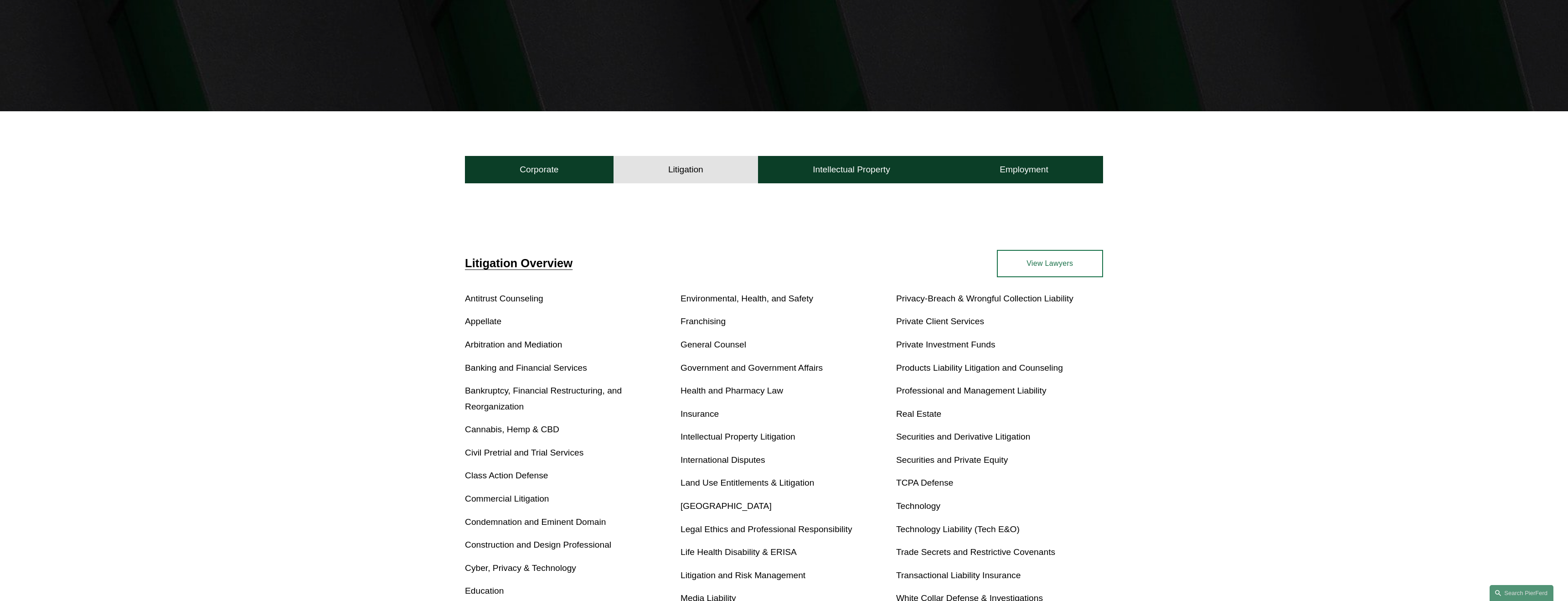
scroll to position [212, 0]
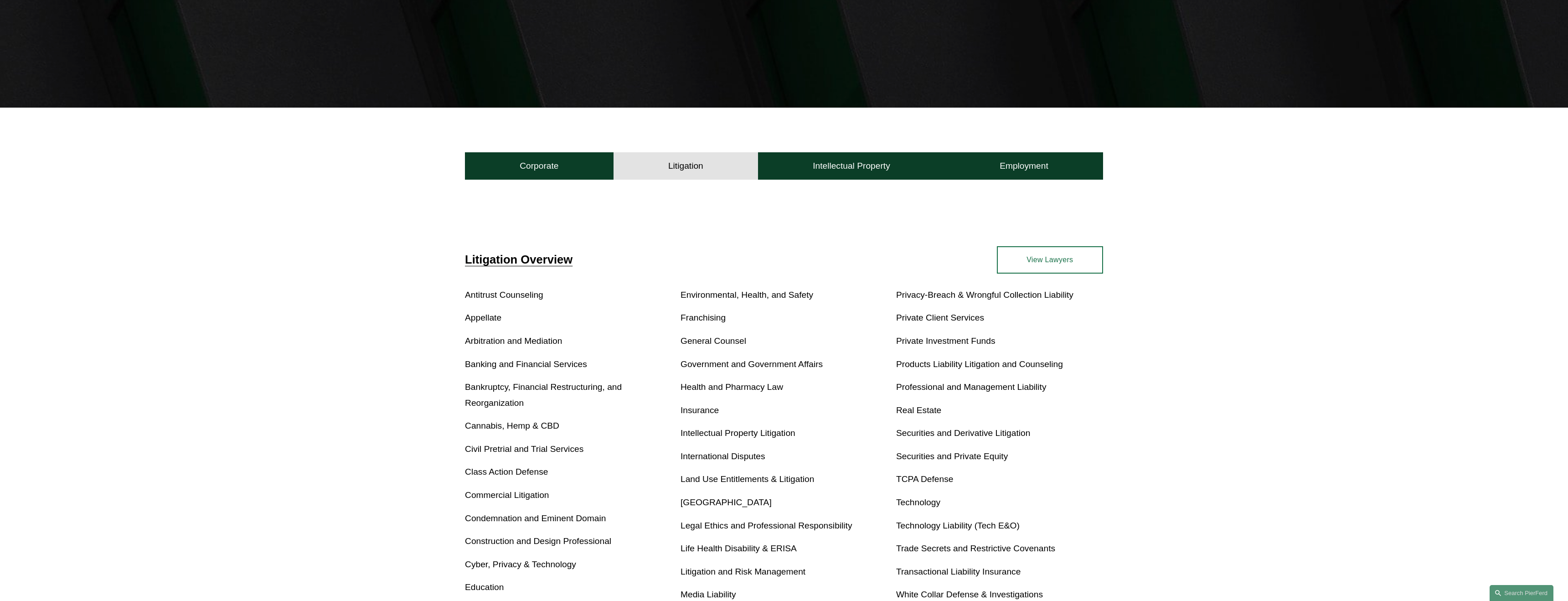
click at [733, 457] on link "International Disputes" at bounding box center [723, 456] width 85 height 10
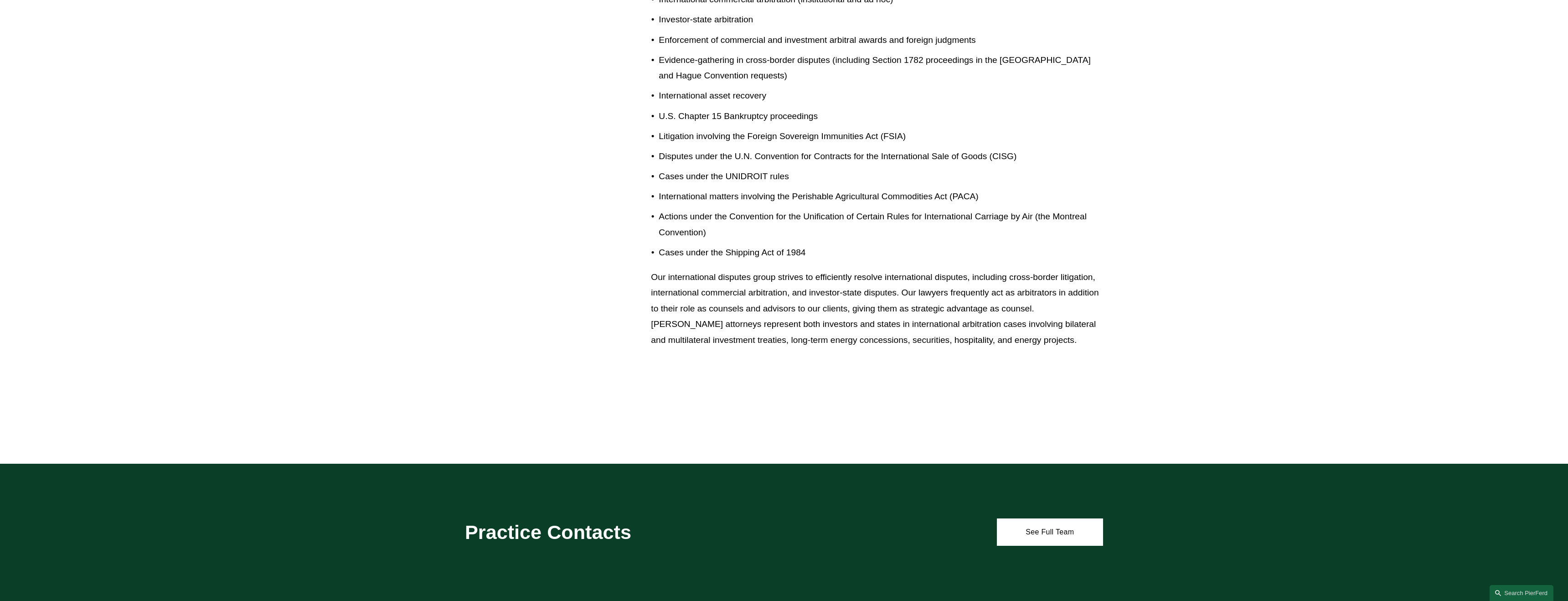
scroll to position [808, 0]
click at [1054, 532] on link "See Full Team" at bounding box center [1050, 532] width 106 height 27
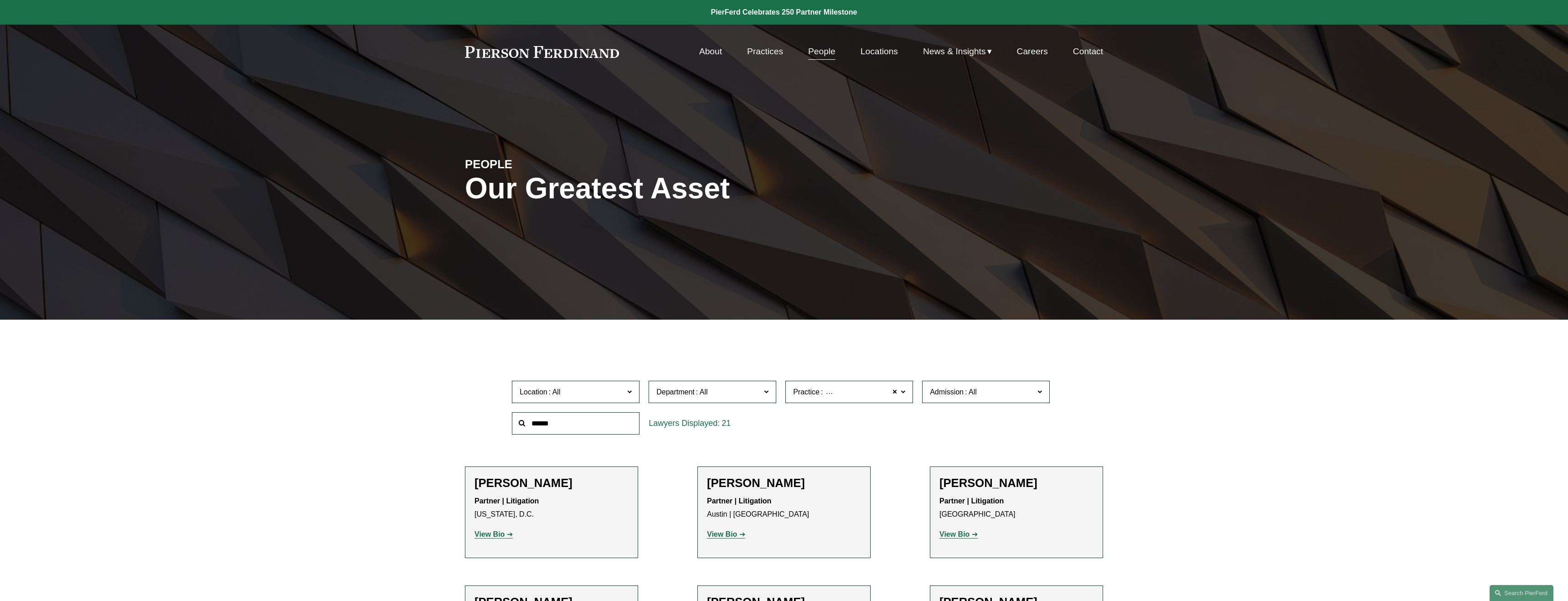
click at [896, 52] on link "Locations" at bounding box center [879, 51] width 37 height 17
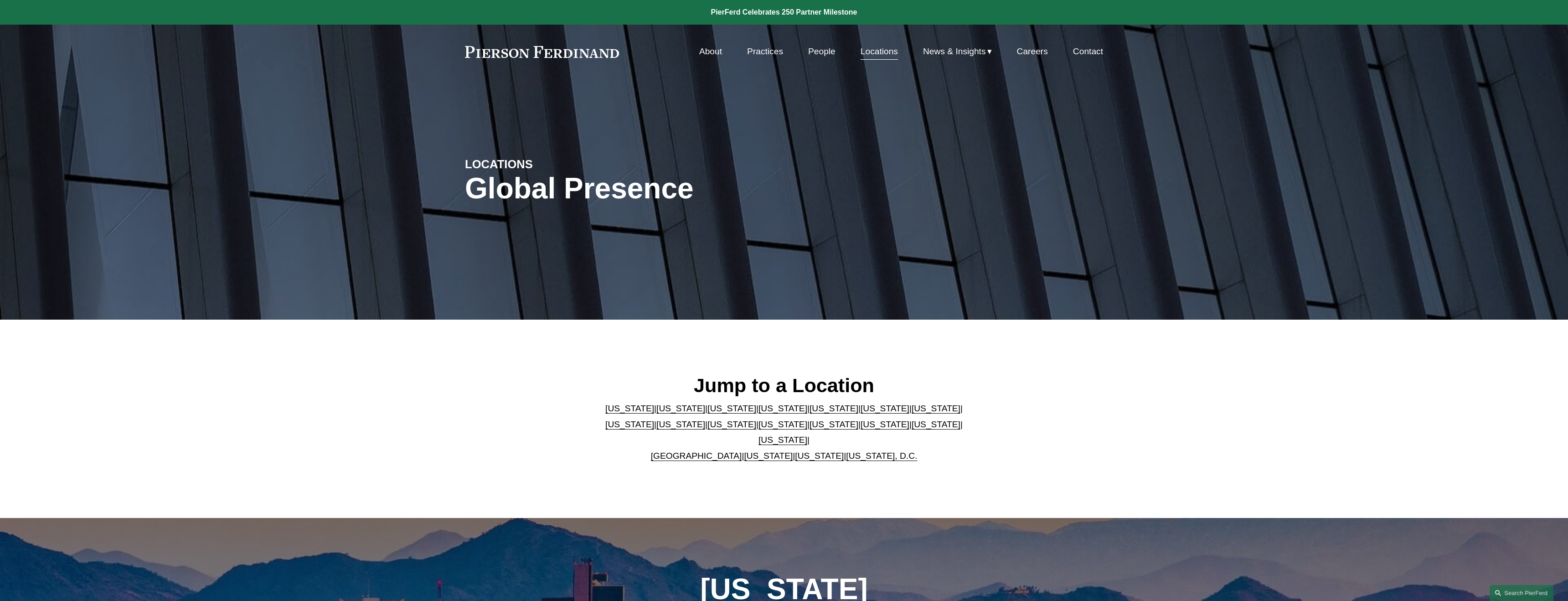
click at [680, 451] on link "United Kingdom" at bounding box center [696, 456] width 91 height 10
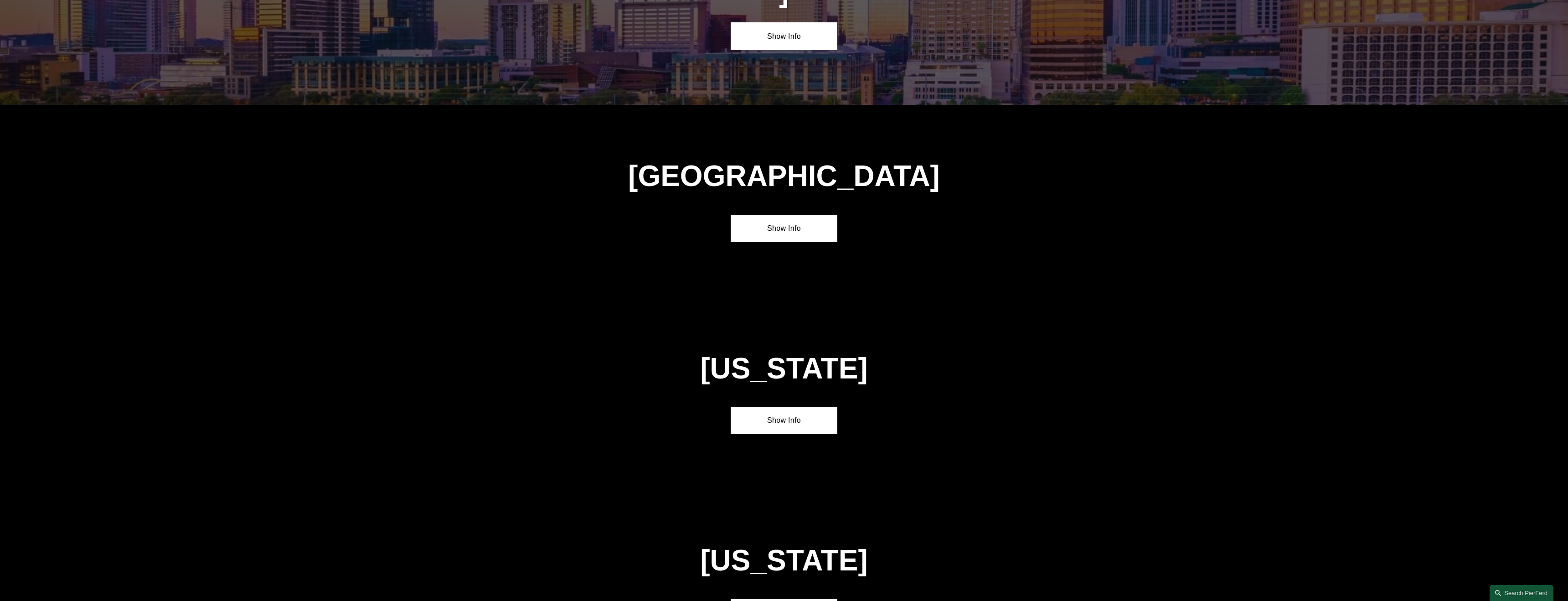
scroll to position [3400, 0]
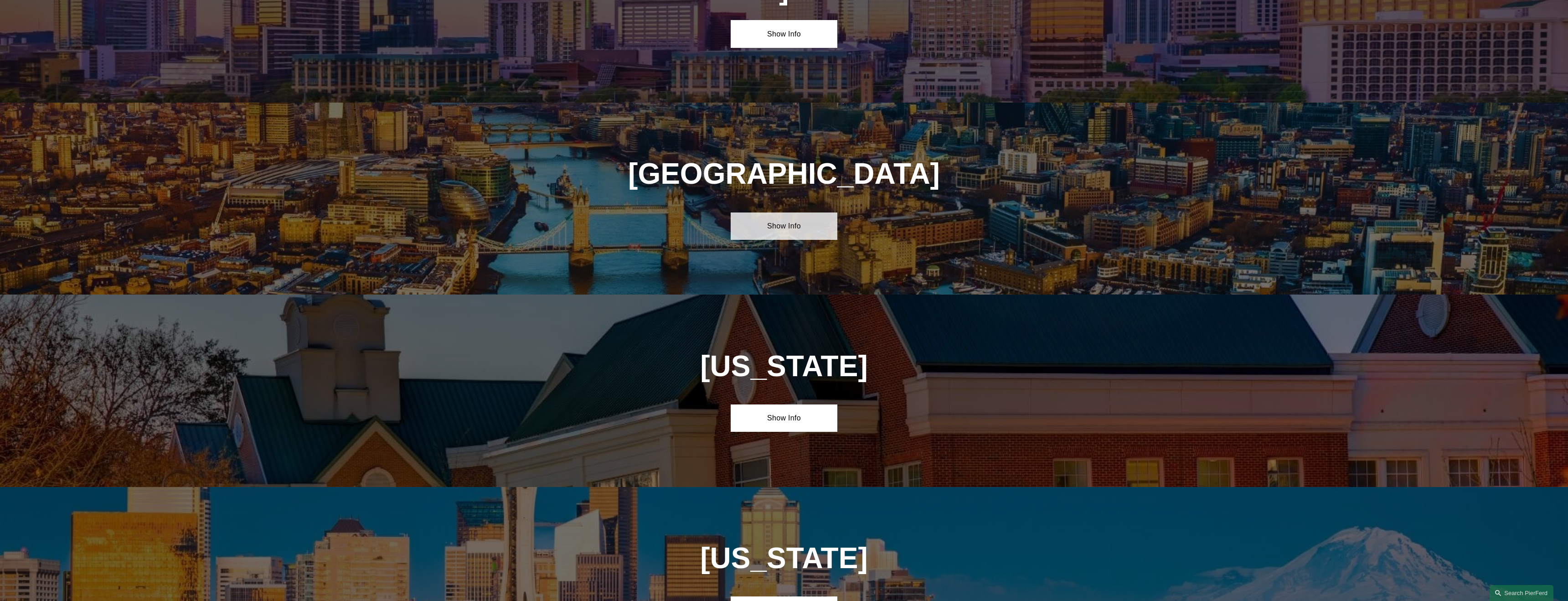
click at [791, 213] on link "Show Info" at bounding box center [783, 226] width 106 height 27
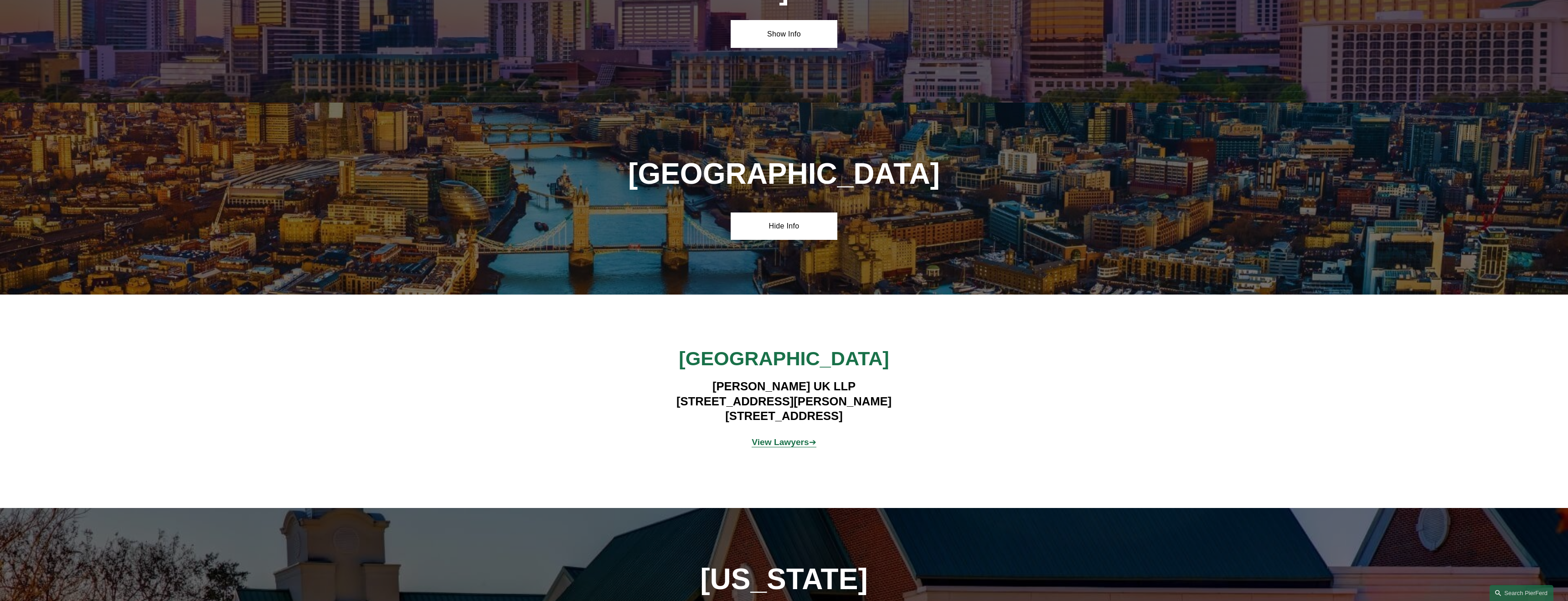
click at [783, 437] on strong "View Lawyers" at bounding box center [780, 442] width 57 height 10
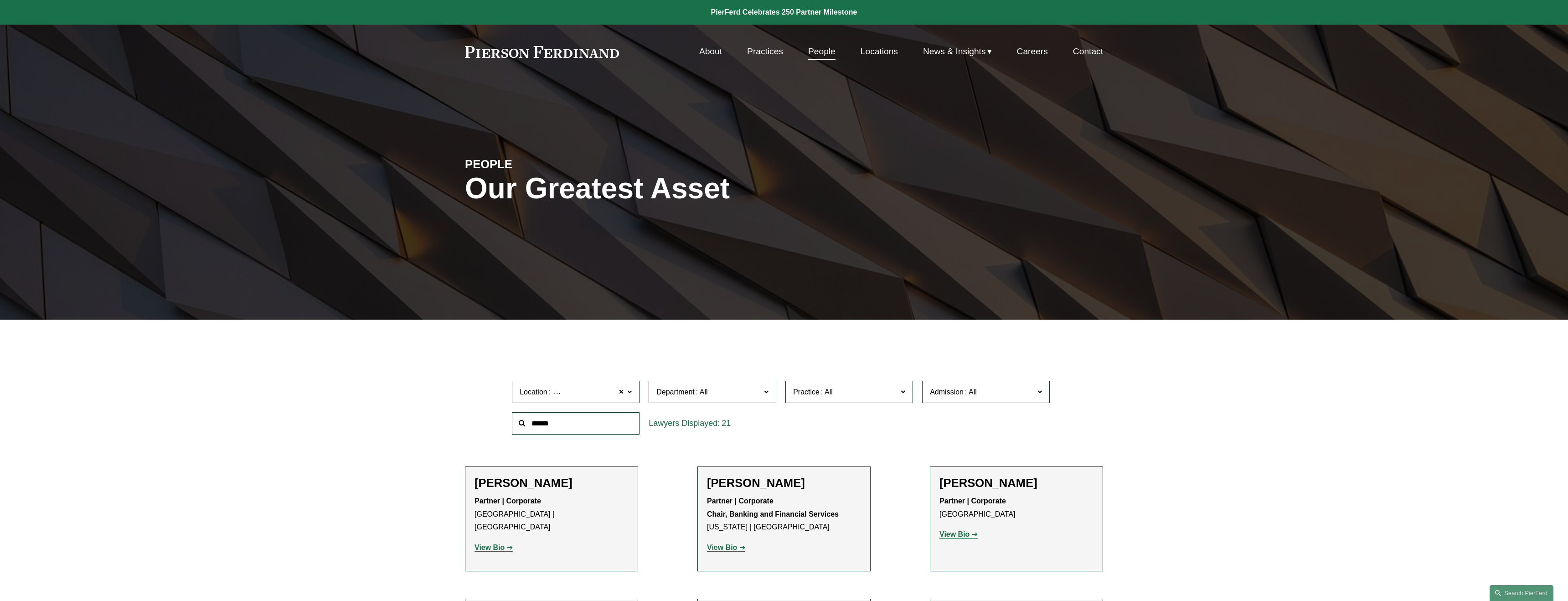
click at [765, 52] on link "Practices" at bounding box center [765, 51] width 36 height 17
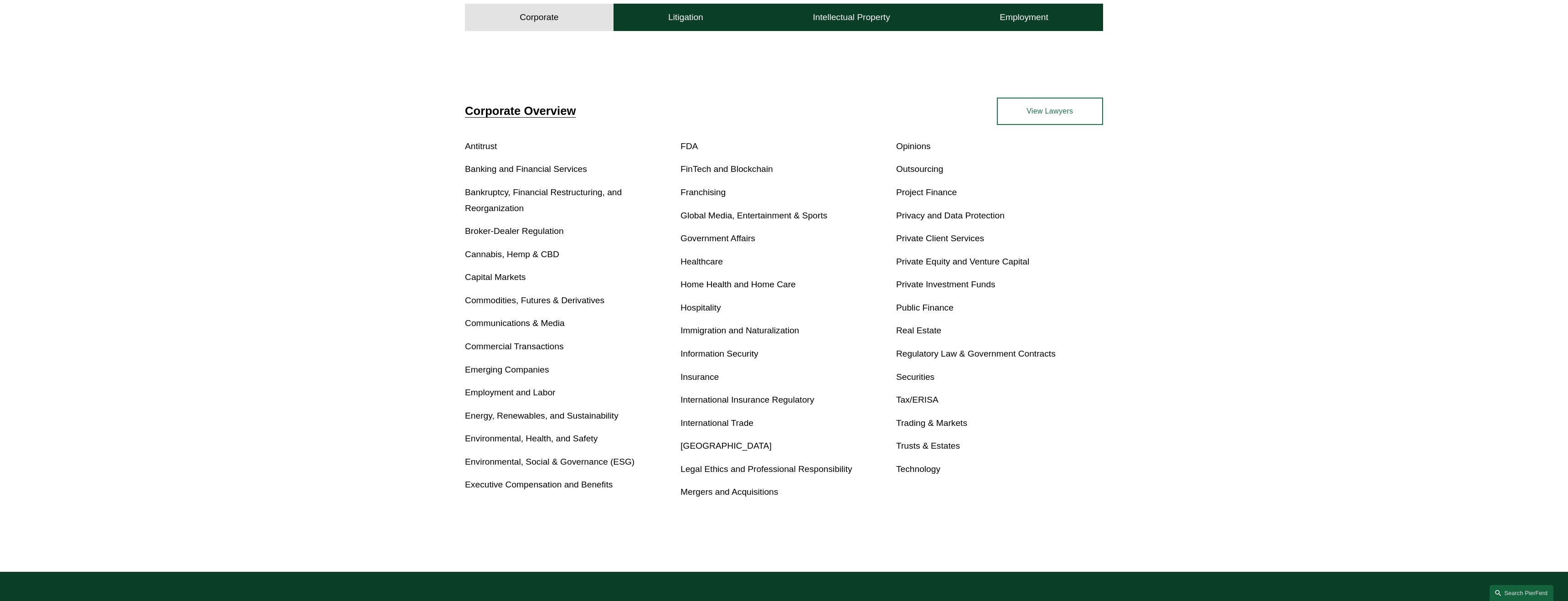
scroll to position [368, 0]
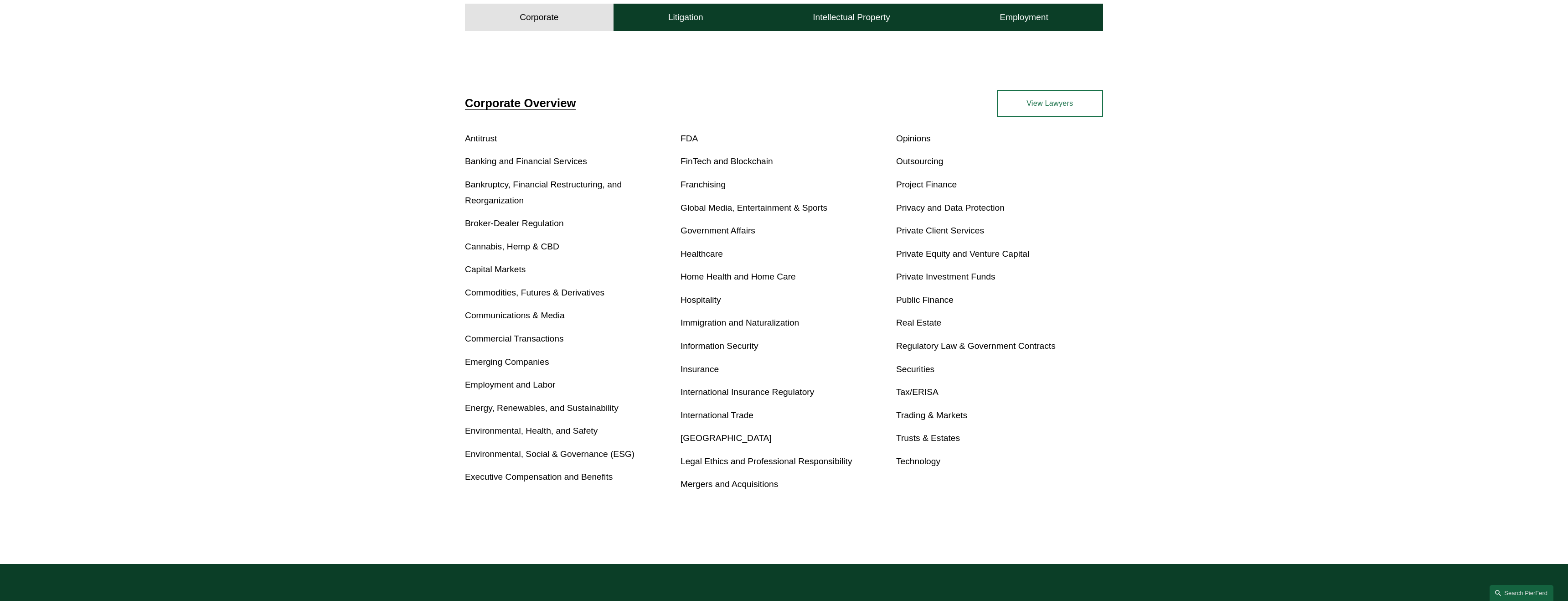
click at [921, 185] on link "Project Finance" at bounding box center [926, 185] width 61 height 10
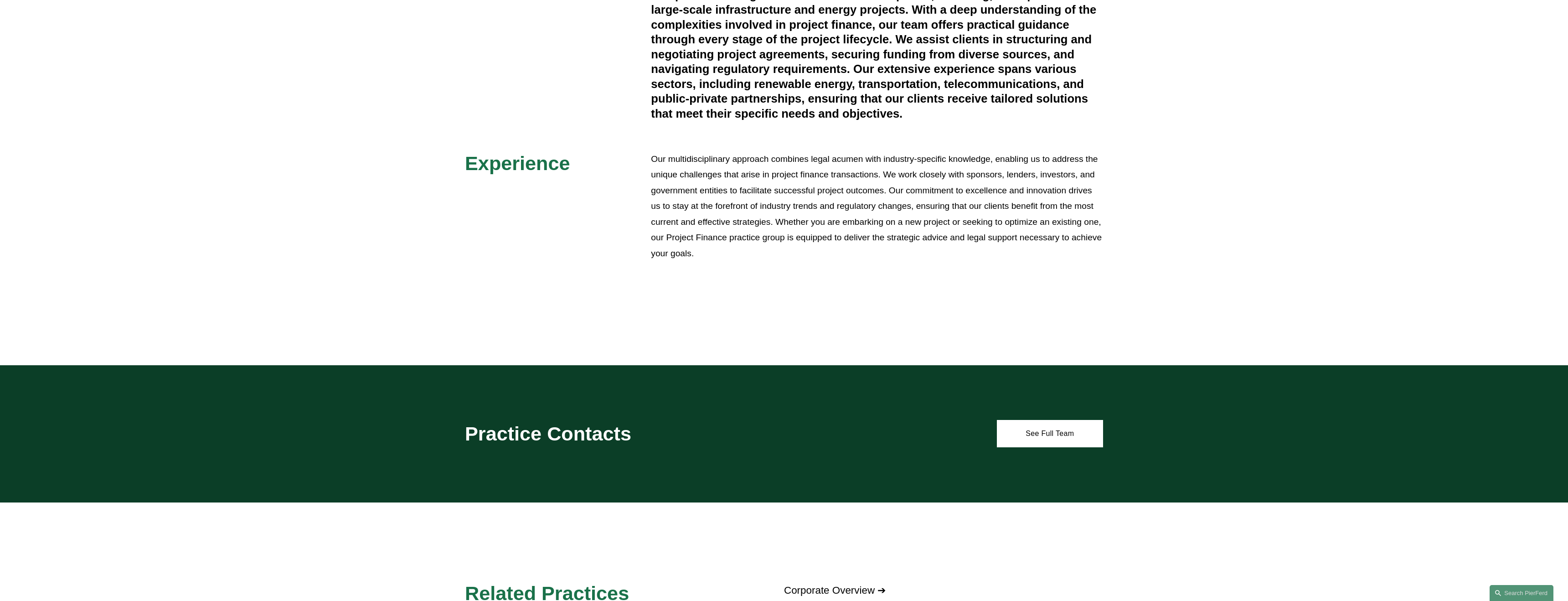
scroll to position [582, 0]
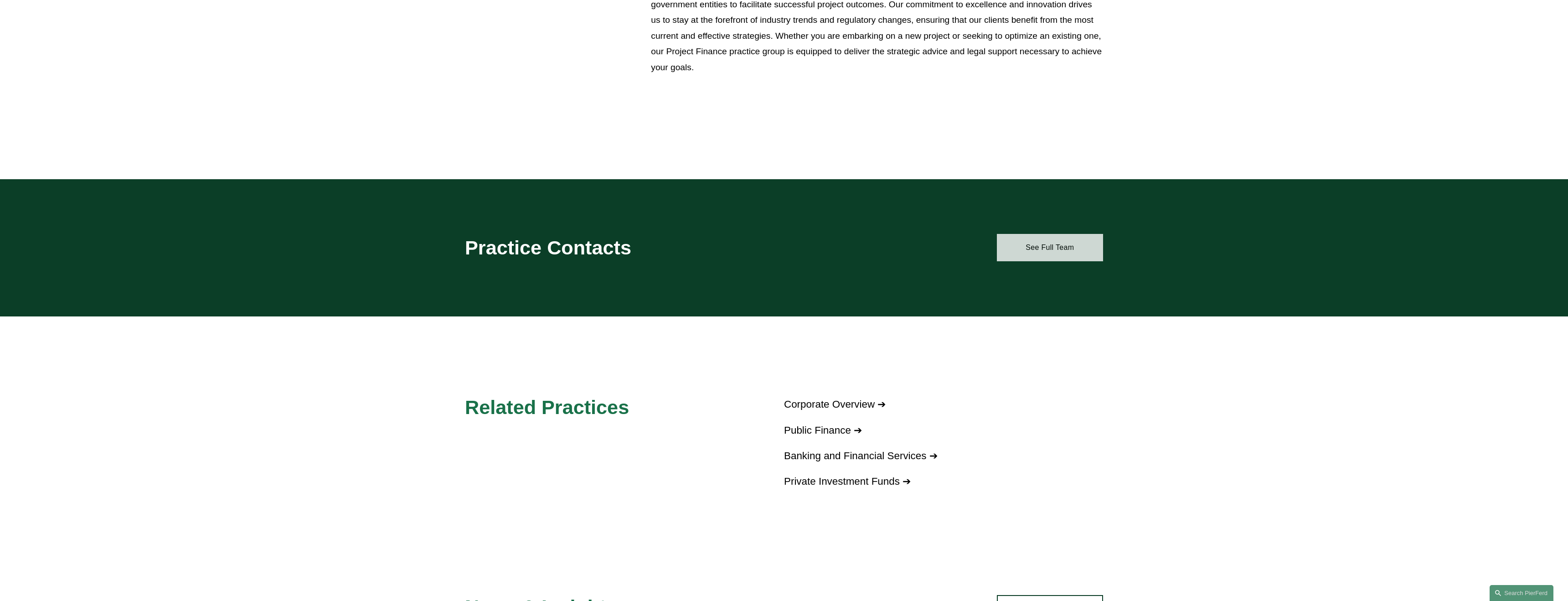
click at [1039, 245] on link "See Full Team" at bounding box center [1050, 247] width 106 height 27
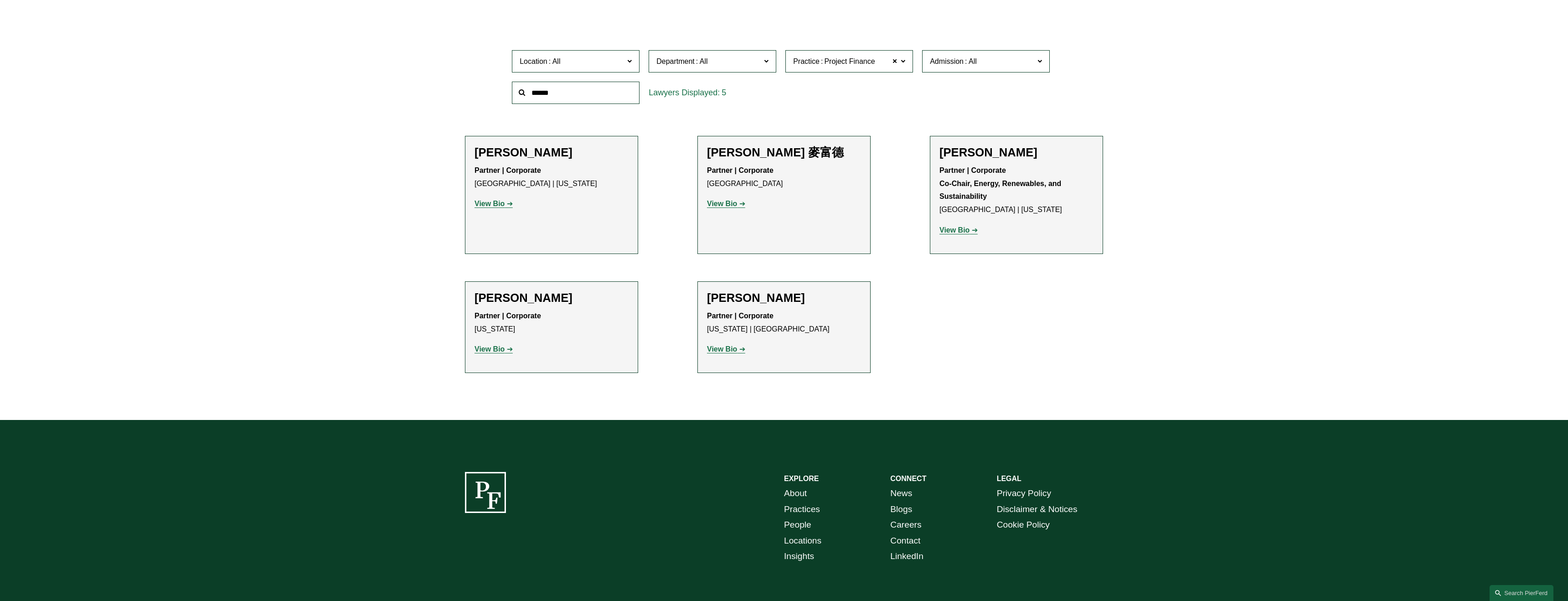
scroll to position [333, 0]
